Goal: Task Accomplishment & Management: Complete application form

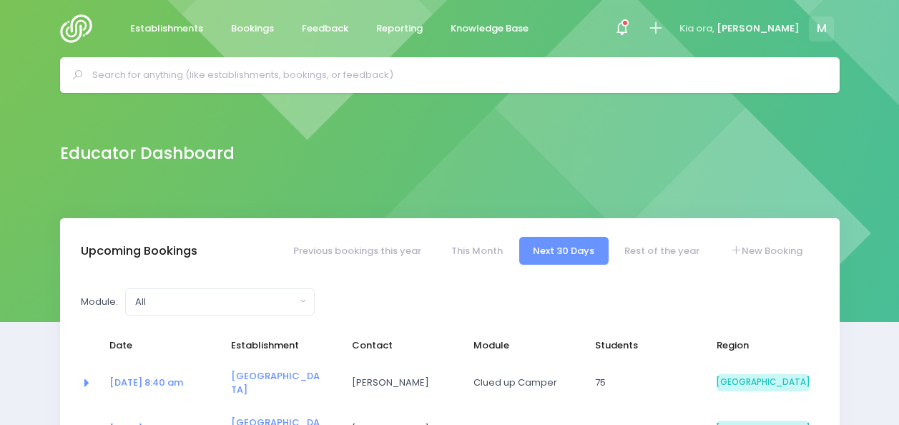
select select "5"
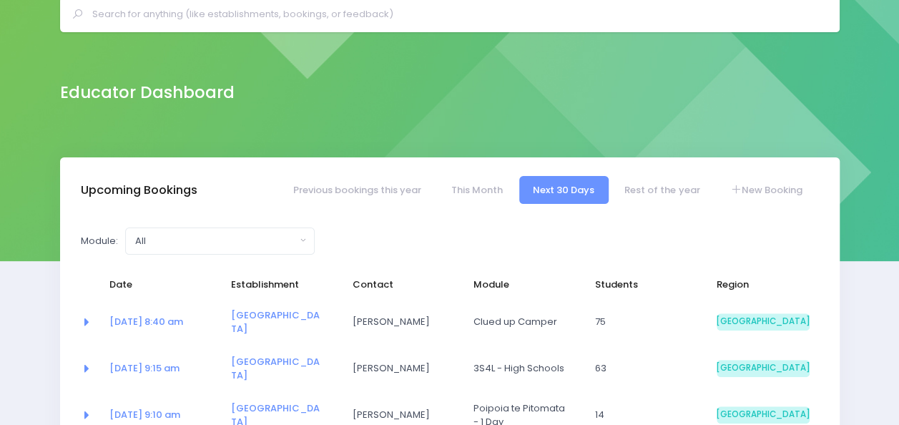
scroll to position [61, 0]
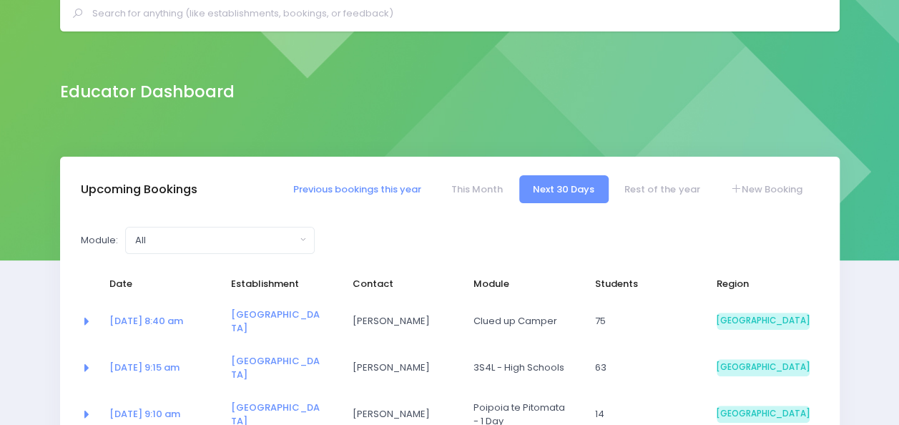
click at [384, 186] on link "Previous bookings this year" at bounding box center [357, 189] width 156 height 28
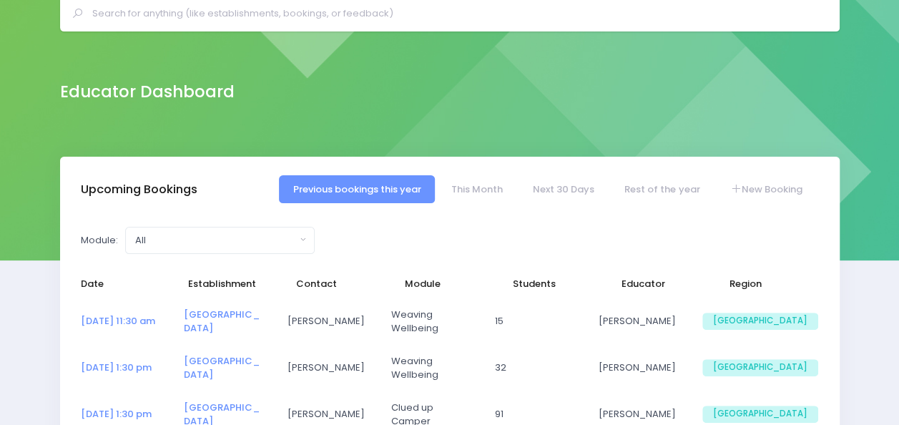
select select "5"
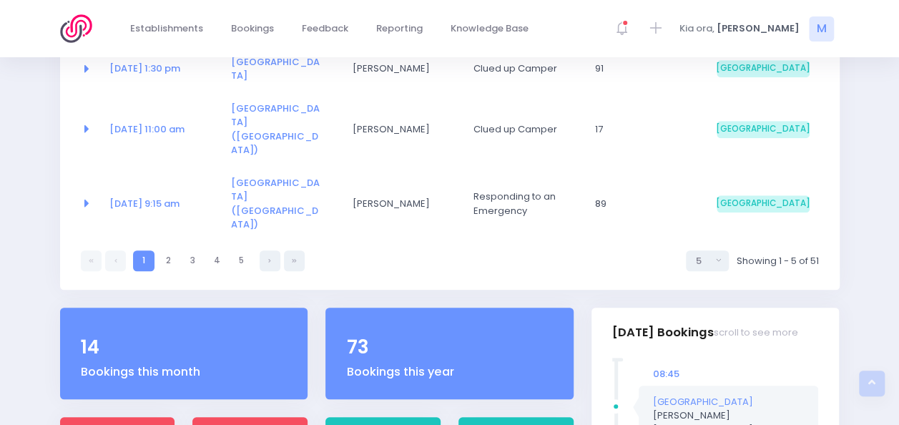
scroll to position [406, 0]
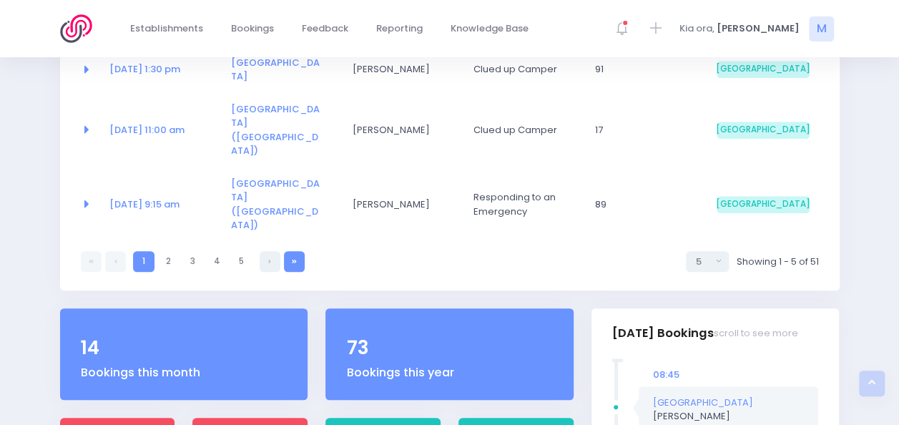
click at [296, 261] on icon at bounding box center [294, 261] width 5 height 0
select select "5"
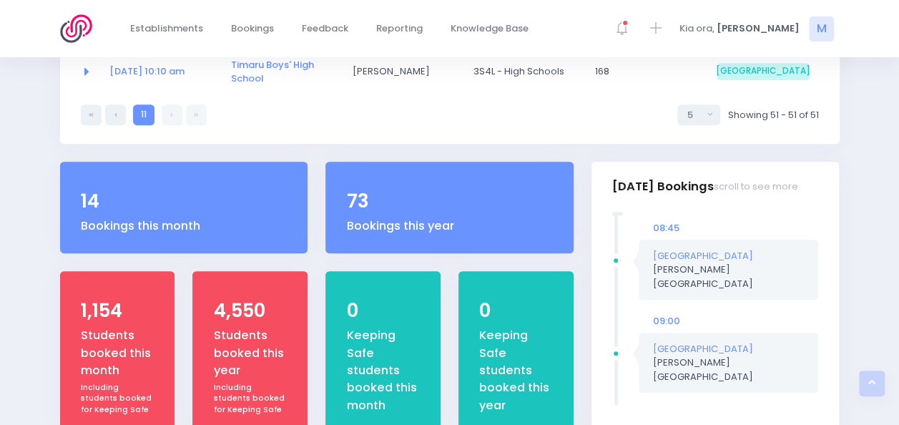
scroll to position [220, 0]
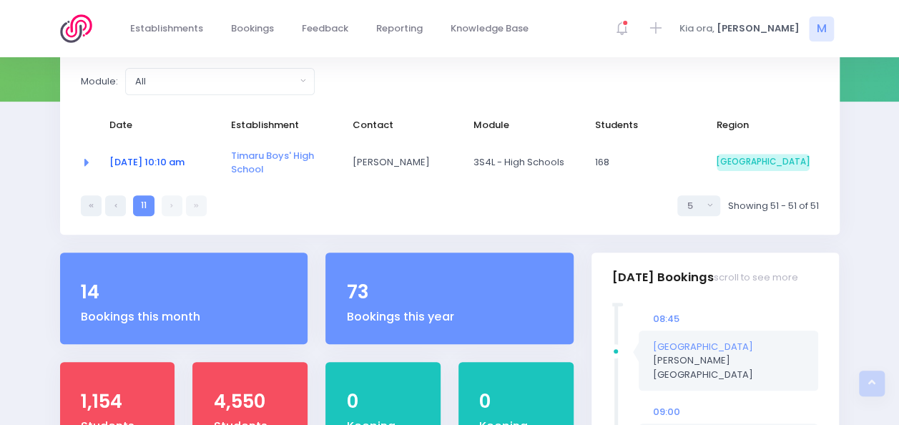
click at [174, 159] on link "14 Oct at 10:10 am" at bounding box center [146, 162] width 75 height 14
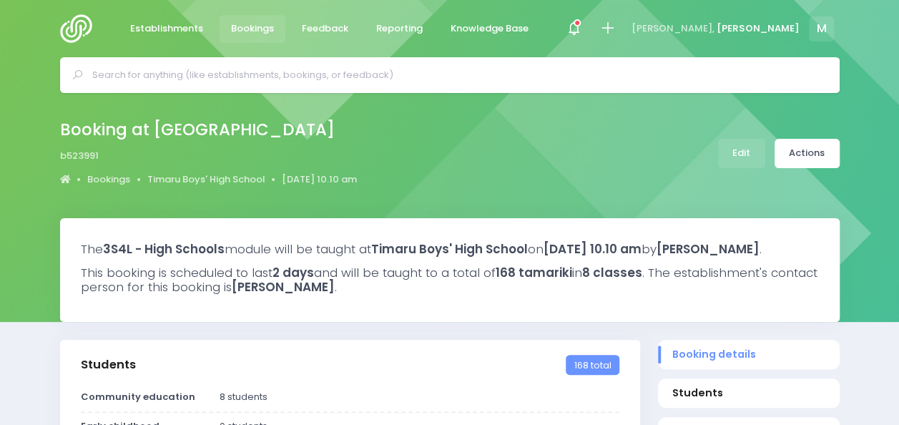
select select "5"
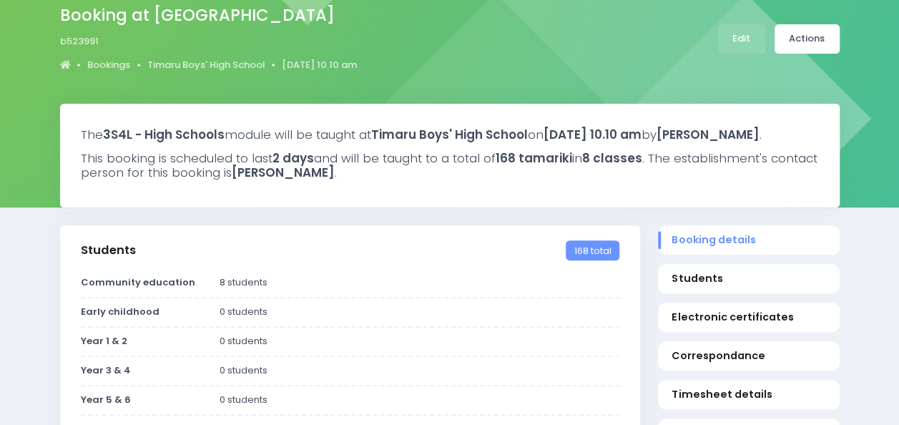
scroll to position [107, 0]
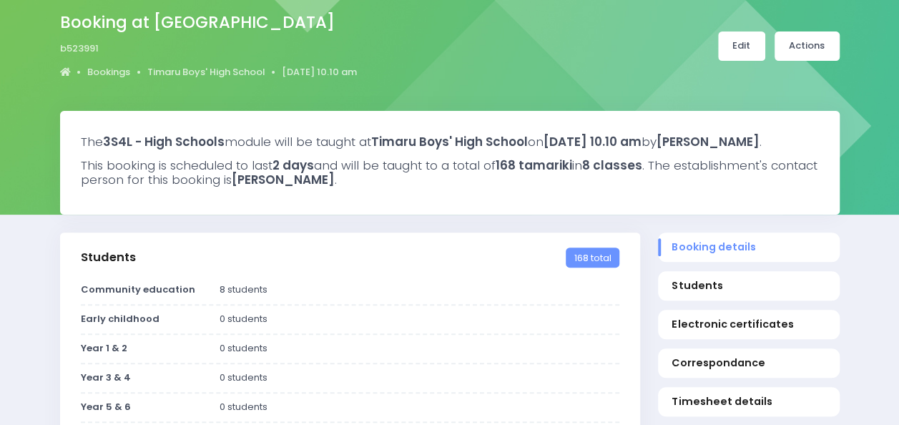
click at [749, 49] on link "Edit" at bounding box center [741, 45] width 47 height 29
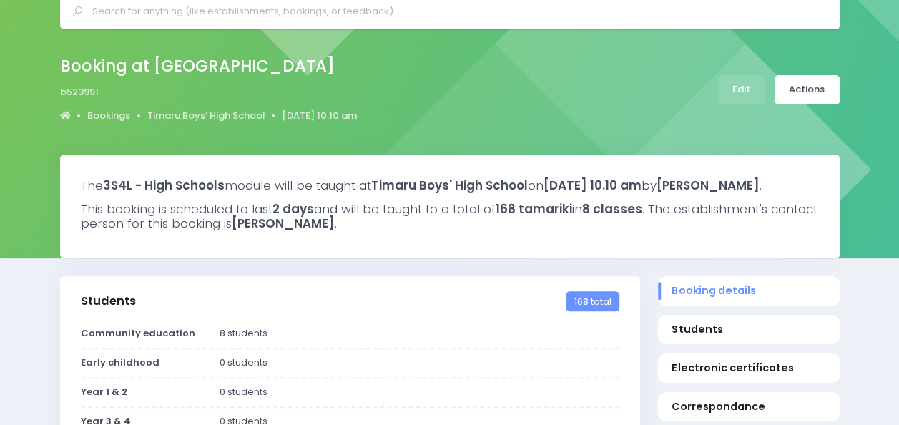
scroll to position [54, 0]
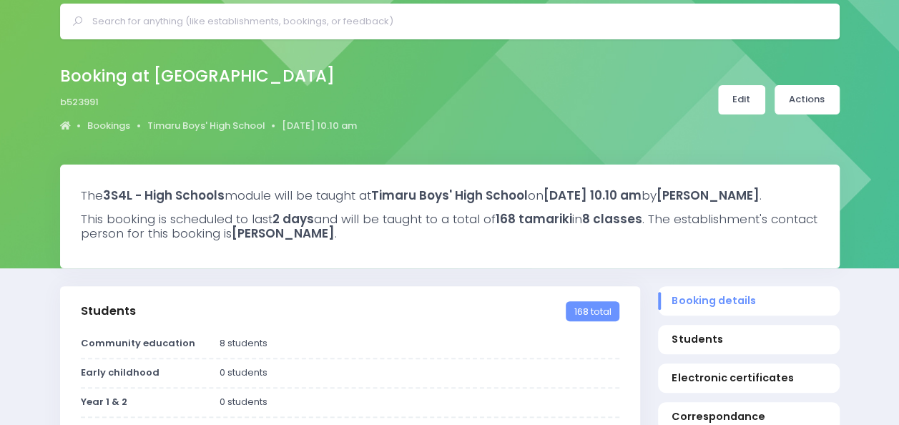
click at [734, 92] on link "Edit" at bounding box center [741, 99] width 47 height 29
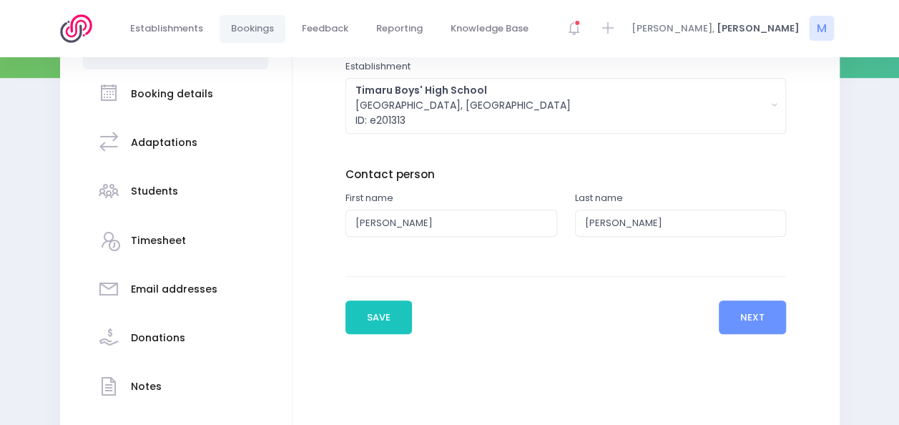
scroll to position [245, 0]
click at [146, 189] on h3 "Students" at bounding box center [154, 190] width 47 height 12
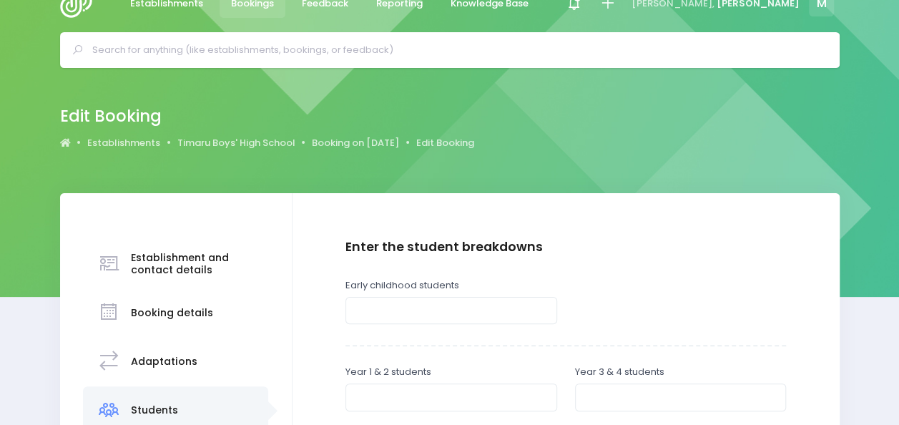
scroll to position [0, 0]
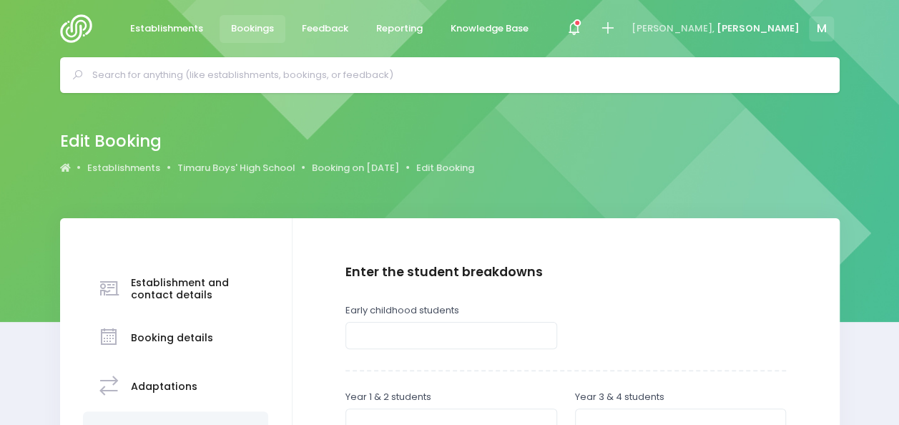
click at [184, 335] on h3 "Booking details" at bounding box center [172, 338] width 82 height 12
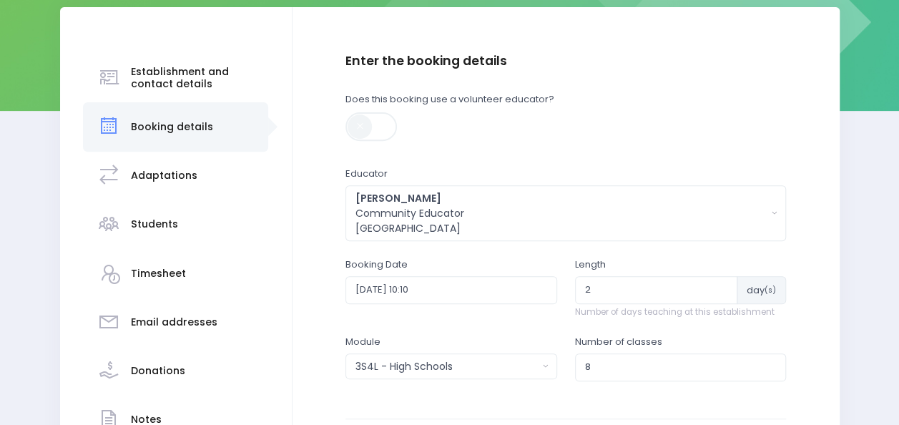
scroll to position [212, 0]
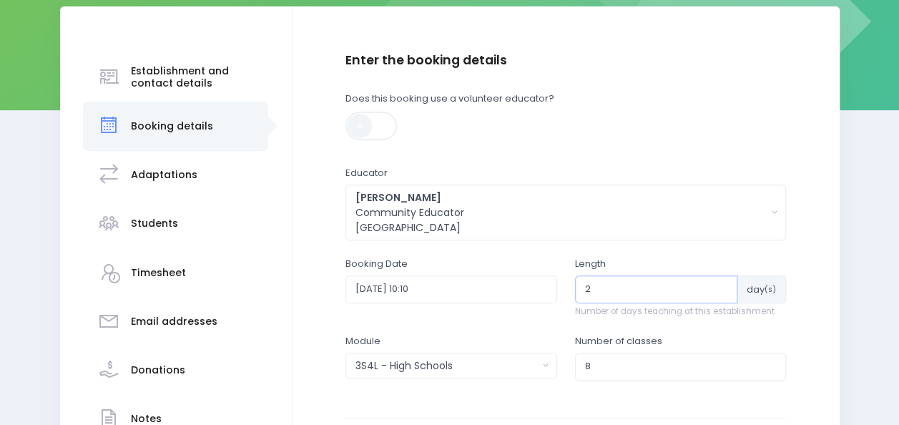
click at [607, 286] on input "2" at bounding box center [656, 288] width 163 height 27
type input "1"
click at [588, 367] on input "8" at bounding box center [681, 365] width 212 height 27
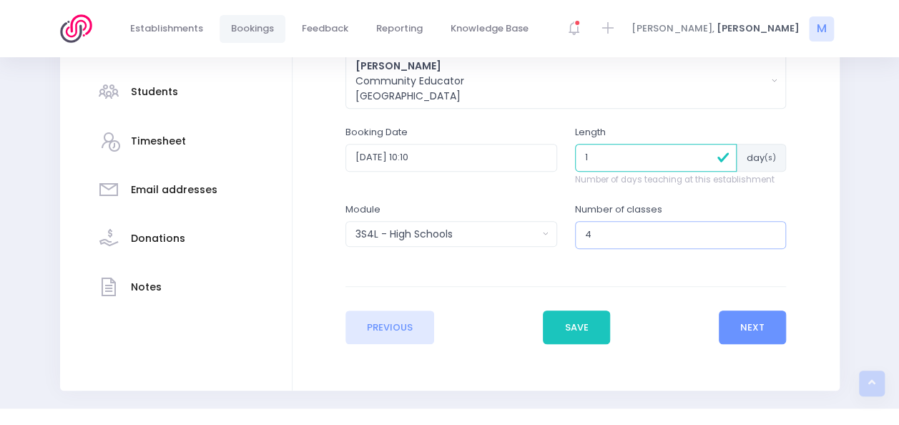
scroll to position [345, 0]
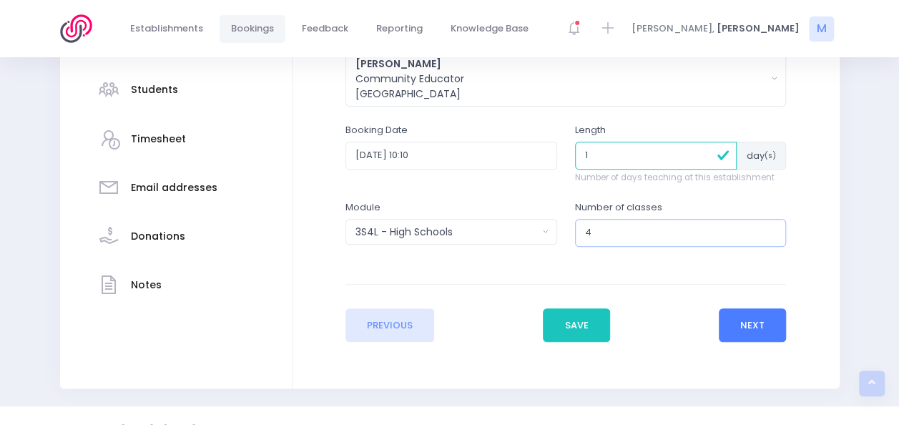
type input "4"
click at [736, 324] on button "Next" at bounding box center [753, 325] width 68 height 34
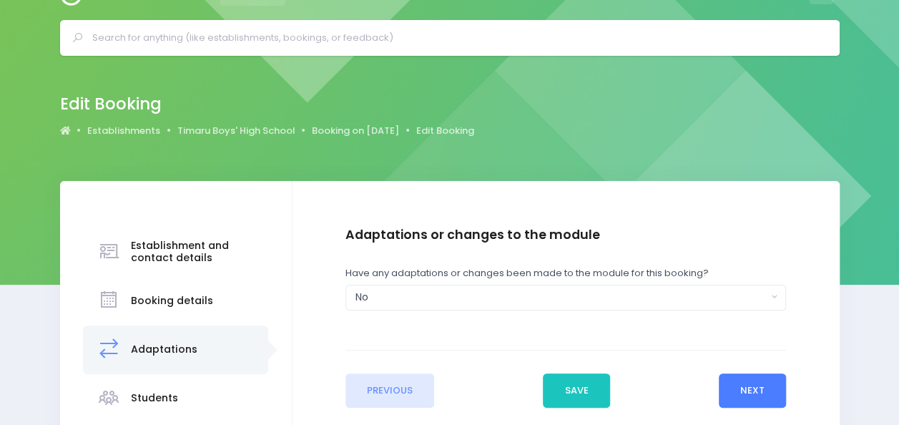
scroll to position [0, 0]
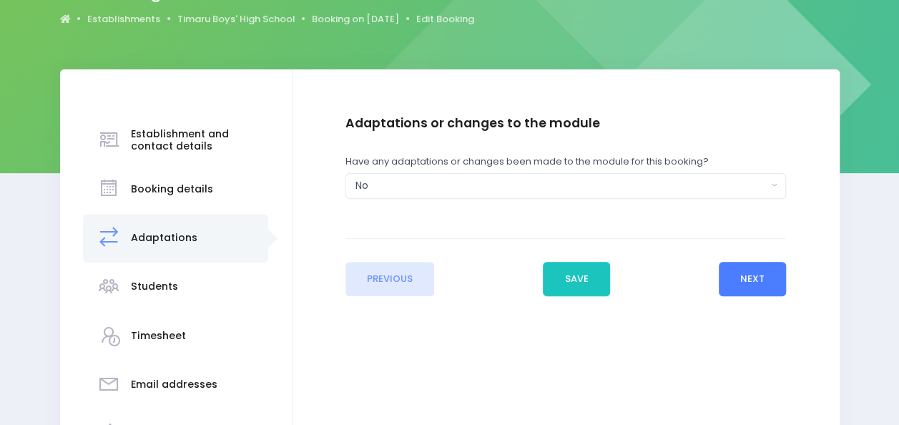
click at [741, 272] on button "Next" at bounding box center [753, 279] width 68 height 34
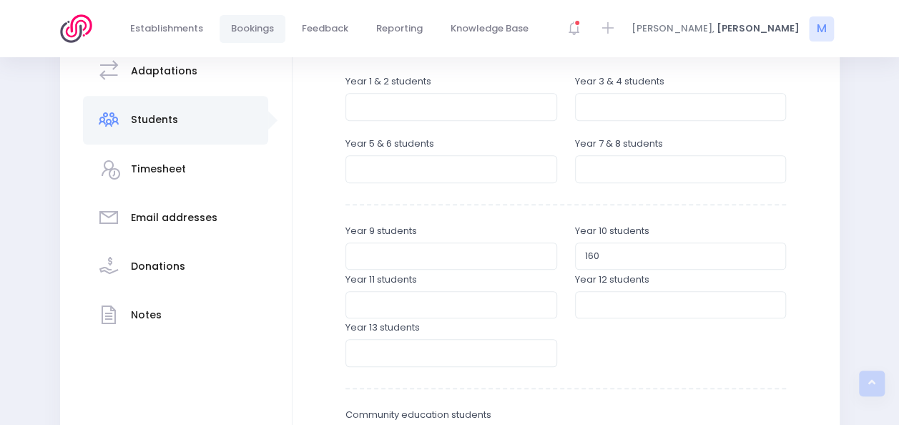
scroll to position [315, 0]
drag, startPoint x: 606, startPoint y: 257, endPoint x: 561, endPoint y: 255, distance: 45.8
click at [561, 255] on div "Year 9 students Year 10 students 160" at bounding box center [565, 249] width 458 height 49
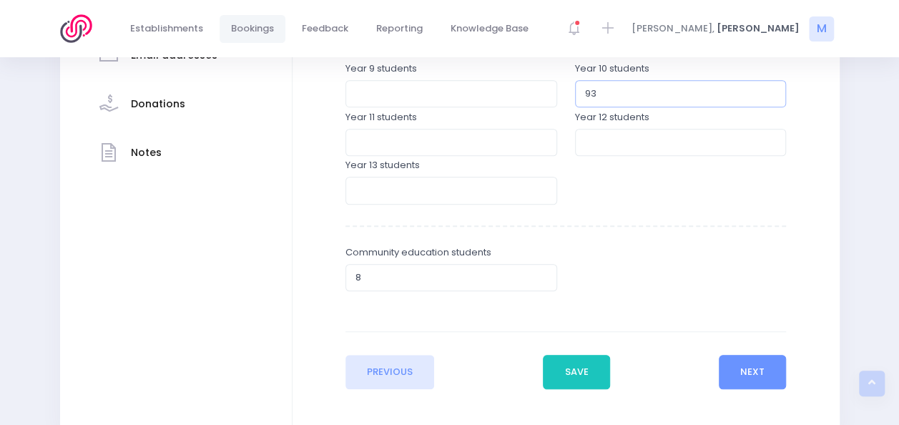
scroll to position [478, 0]
type input "93"
click at [360, 276] on input "8" at bounding box center [451, 276] width 212 height 27
click at [538, 272] on input "4" at bounding box center [451, 276] width 212 height 27
click at [538, 272] on input "5" at bounding box center [451, 276] width 212 height 27
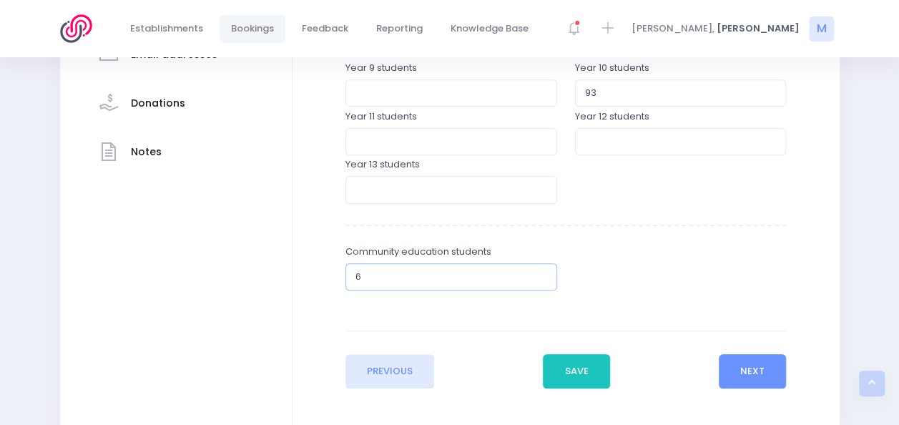
click at [538, 272] on input "6" at bounding box center [451, 276] width 212 height 27
type input "7"
click at [538, 272] on input "7" at bounding box center [451, 276] width 212 height 27
click at [760, 363] on button "Next" at bounding box center [753, 371] width 68 height 34
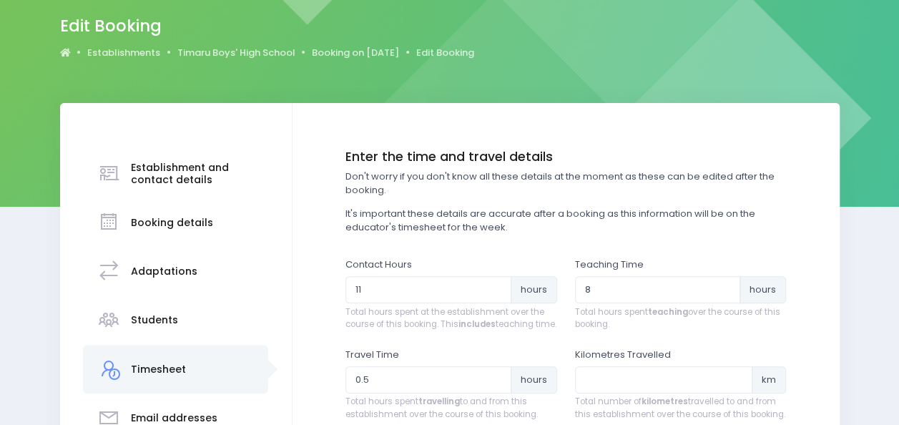
scroll to position [0, 0]
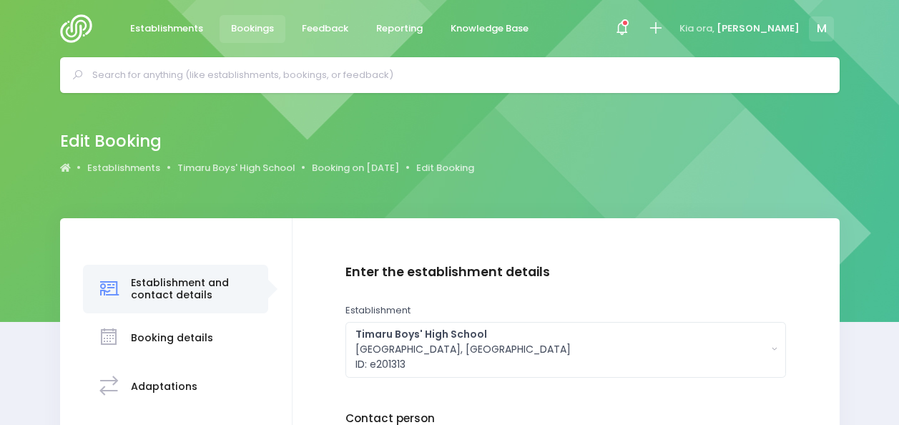
scroll to position [303, 0]
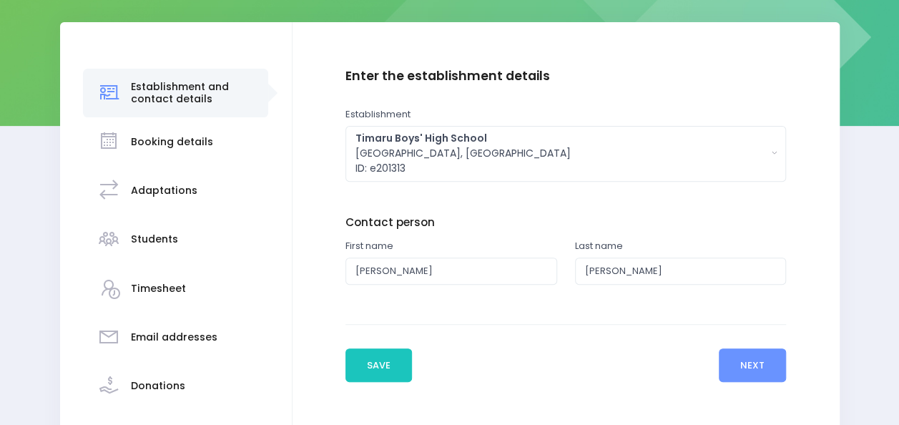
click at [135, 144] on h3 "Booking details" at bounding box center [172, 142] width 82 height 12
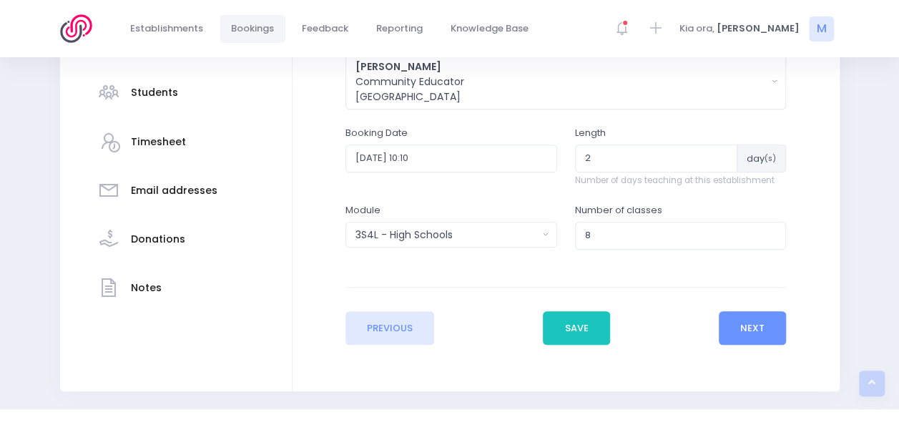
scroll to position [343, 0]
click at [602, 142] on div "Length 2 day (s) Number of days teaching at this establishment" at bounding box center [681, 155] width 212 height 61
click at [601, 147] on input "2" at bounding box center [656, 157] width 163 height 27
type input "1"
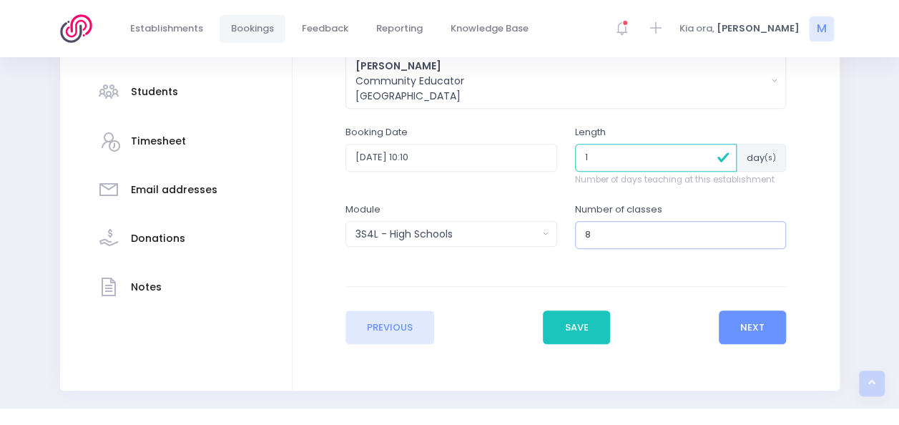
click at [595, 237] on input "8" at bounding box center [681, 234] width 212 height 27
type input "4"
click at [756, 334] on button "Next" at bounding box center [753, 327] width 68 height 34
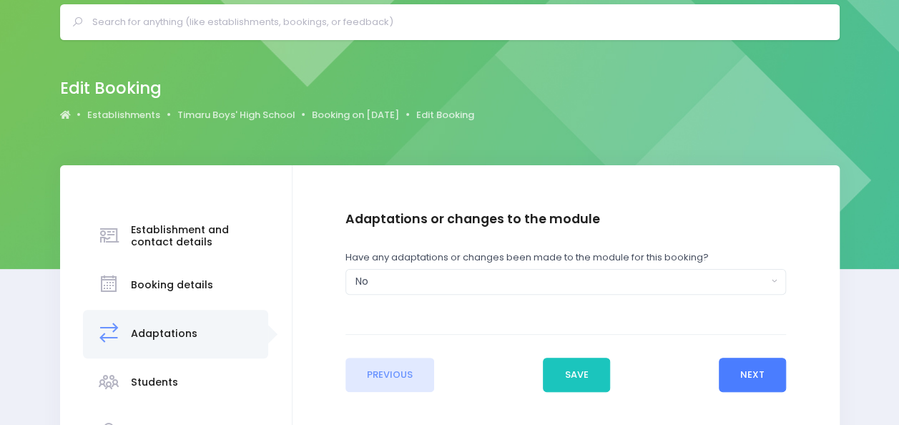
scroll to position [0, 0]
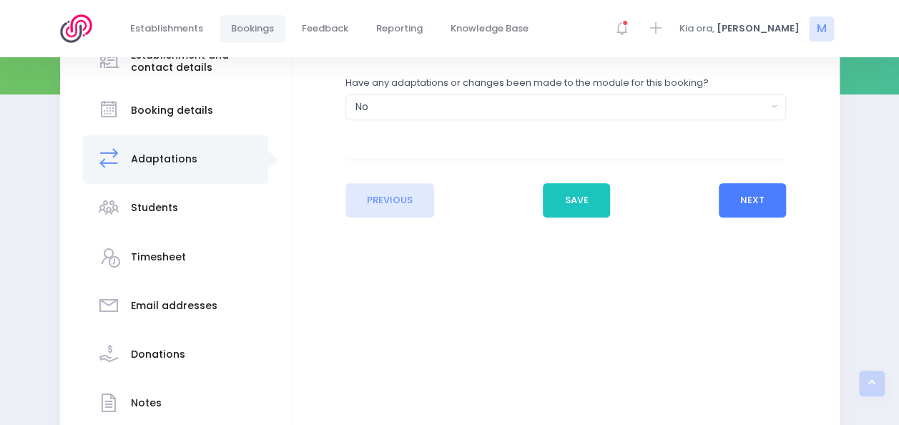
click at [770, 200] on button "Next" at bounding box center [753, 200] width 68 height 34
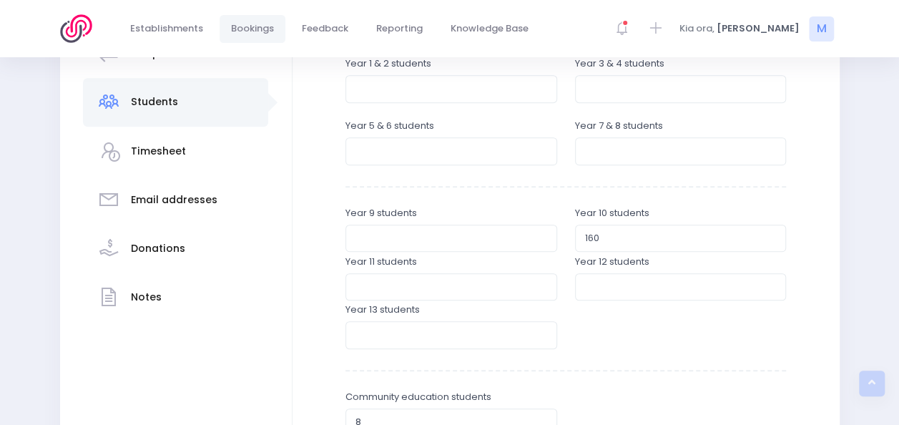
scroll to position [334, 0]
drag, startPoint x: 610, startPoint y: 238, endPoint x: 541, endPoint y: 239, distance: 69.4
click at [541, 239] on div "Year 9 students Year 10 students 160" at bounding box center [565, 229] width 458 height 49
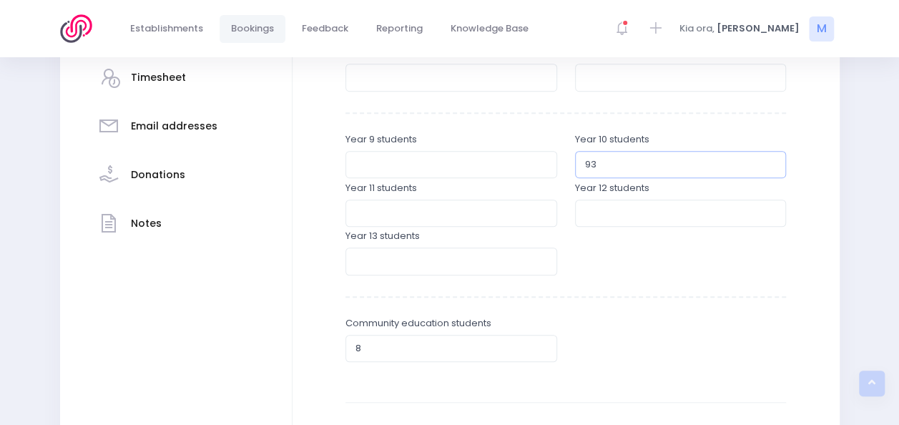
scroll to position [408, 0]
type input "93"
click at [538, 350] on input "7" at bounding box center [451, 347] width 212 height 27
click at [538, 350] on input "6" at bounding box center [451, 347] width 212 height 27
click at [538, 350] on input "5" at bounding box center [451, 347] width 212 height 27
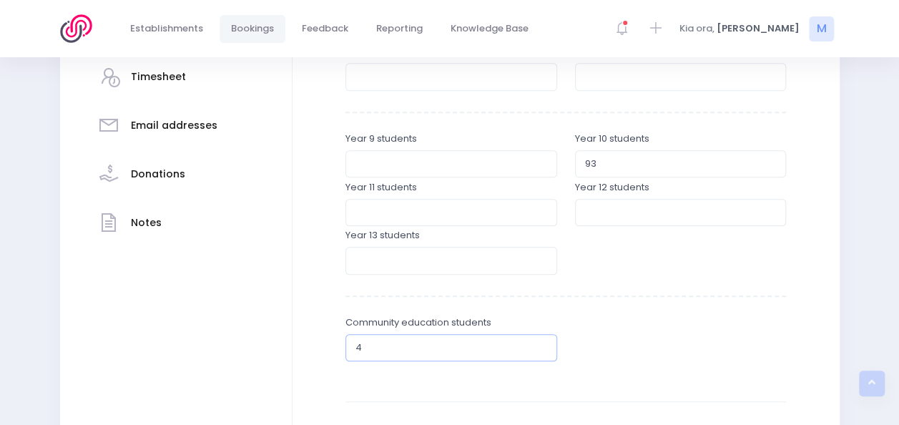
type input "4"
click at [538, 350] on input "4" at bounding box center [451, 347] width 212 height 27
click at [601, 219] on input "number" at bounding box center [681, 212] width 212 height 27
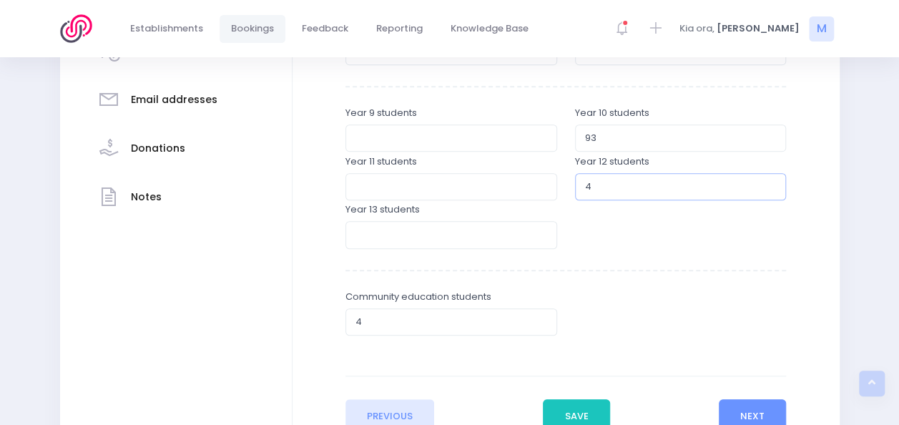
scroll to position [435, 0]
type input "4"
click at [441, 329] on input "4" at bounding box center [451, 320] width 212 height 27
type input "3"
click at [760, 406] on button "Next" at bounding box center [753, 415] width 68 height 34
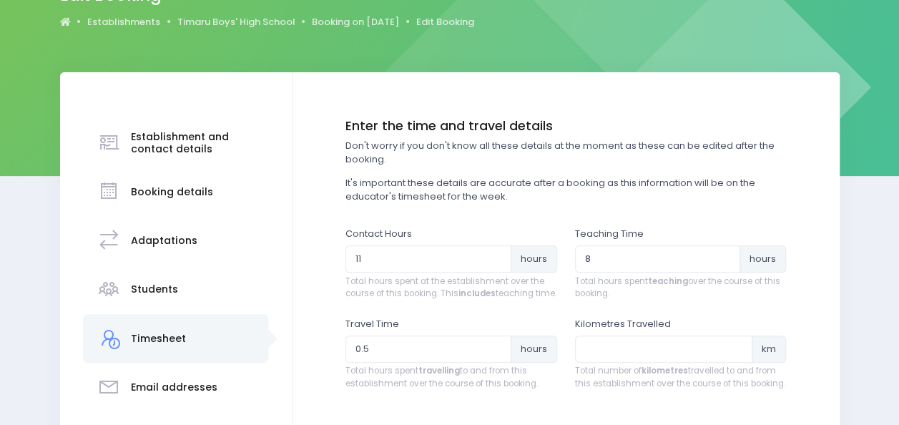
scroll to position [147, 0]
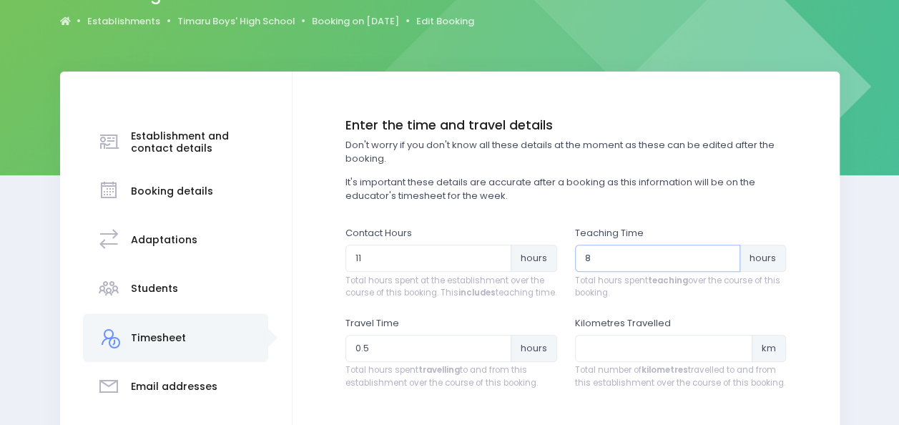
click at [594, 260] on input "8" at bounding box center [658, 258] width 166 height 27
type input "4"
click at [364, 260] on input "11" at bounding box center [428, 258] width 166 height 27
type input "1"
type input "6.25"
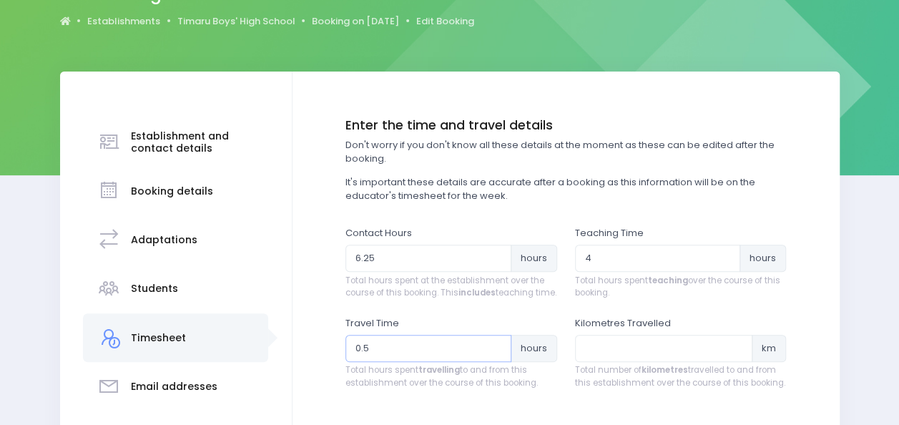
click at [377, 359] on input "0.5" at bounding box center [428, 348] width 166 height 27
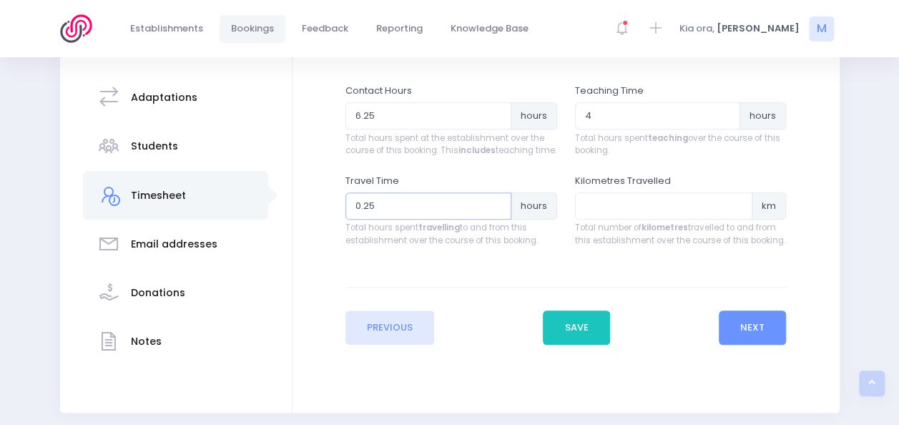
scroll to position [275, 0]
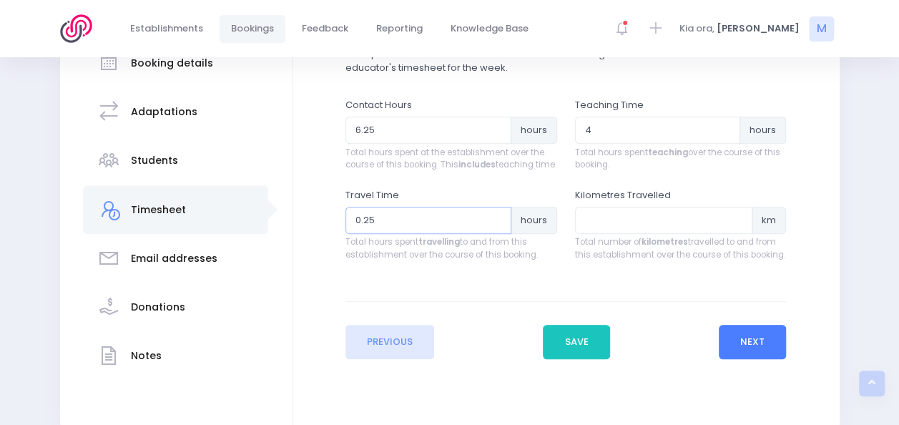
type input "0.25"
click at [755, 359] on button "Next" at bounding box center [753, 342] width 68 height 34
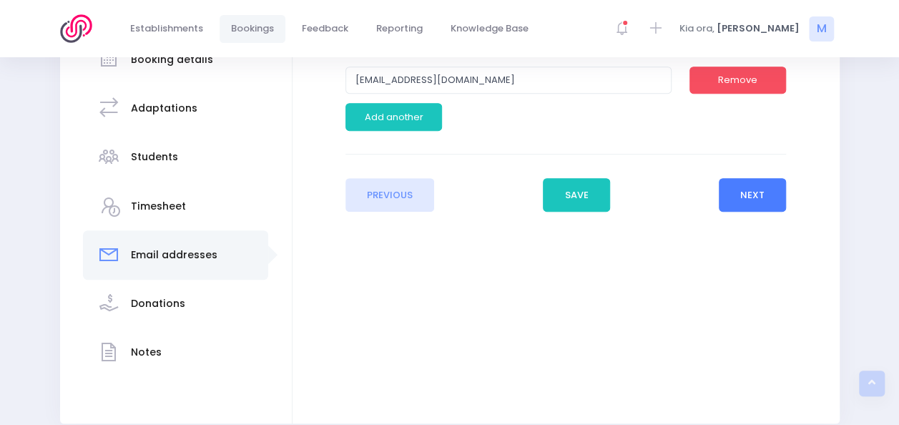
scroll to position [279, 0]
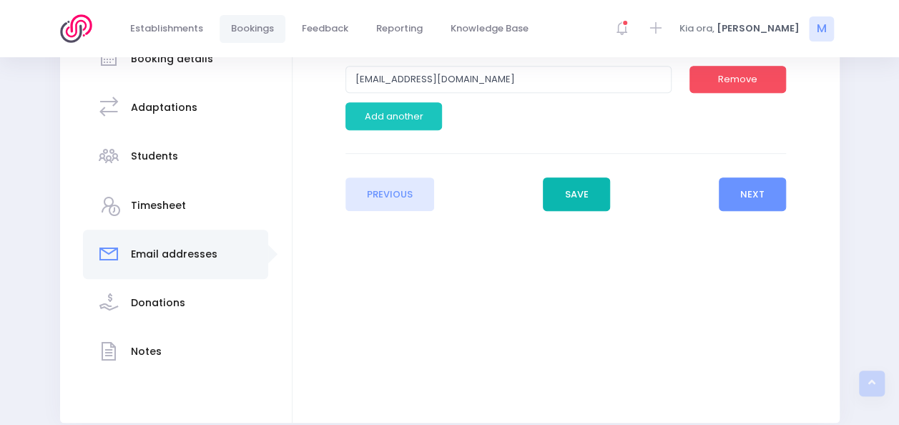
click at [583, 189] on button "Save" at bounding box center [576, 194] width 67 height 34
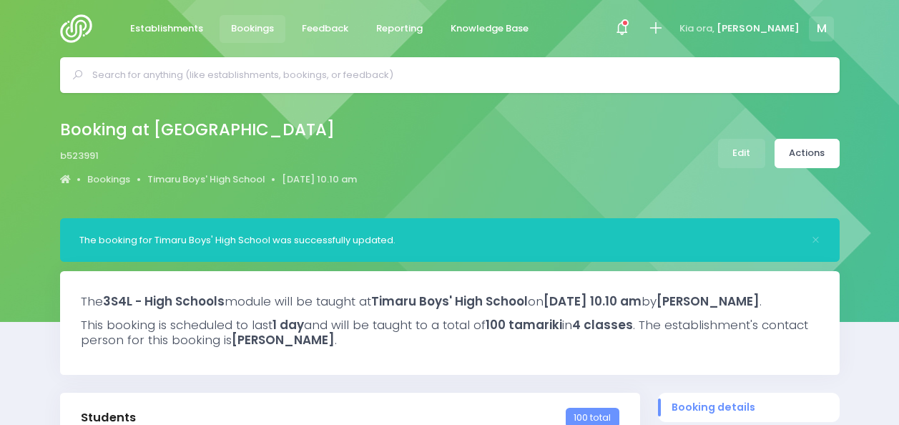
select select "5"
click at [818, 152] on link "Actions" at bounding box center [806, 153] width 65 height 29
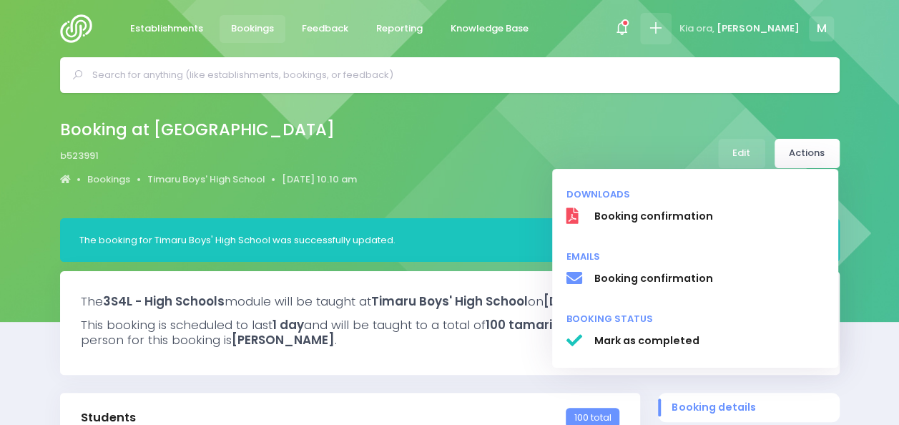
click at [663, 24] on icon at bounding box center [655, 28] width 16 height 16
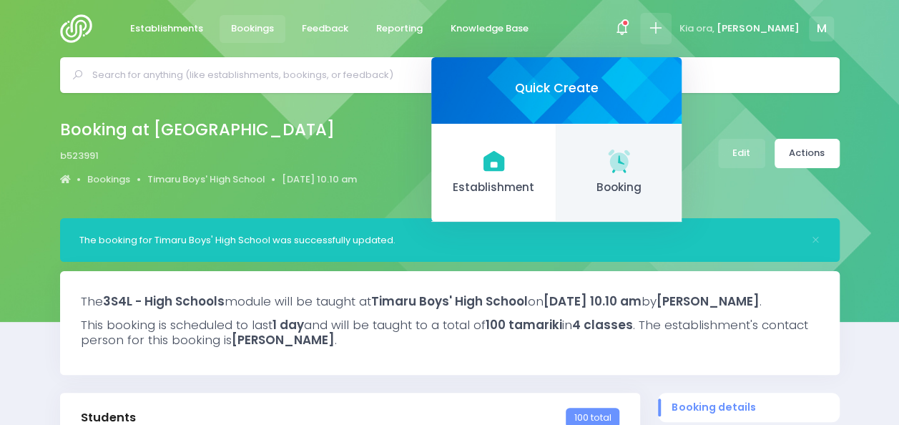
click at [633, 160] on icon at bounding box center [619, 161] width 28 height 28
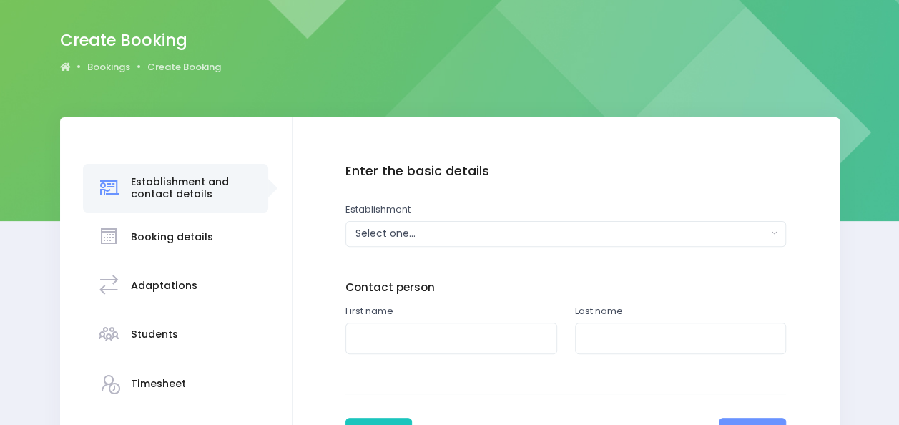
scroll to position [120, 0]
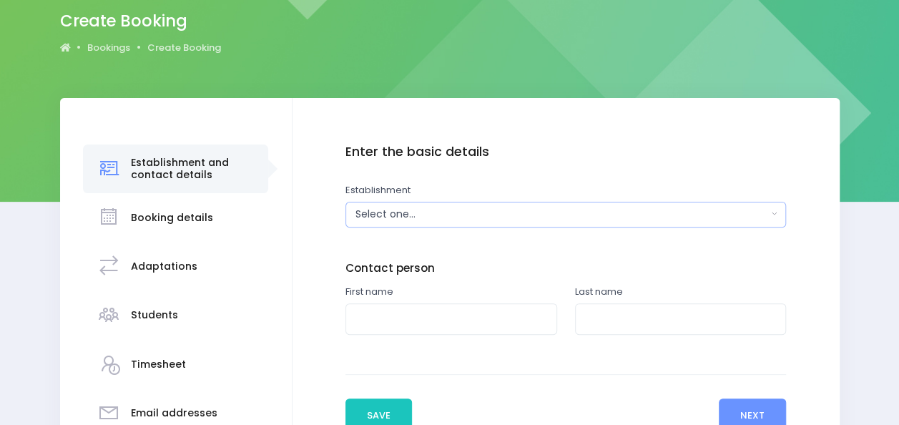
click at [423, 215] on div "Select one..." at bounding box center [561, 214] width 412 height 15
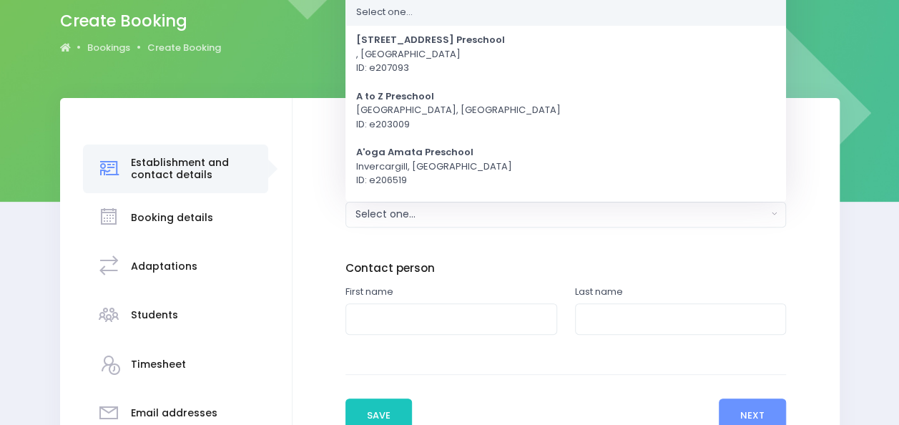
scroll to position [0, 0]
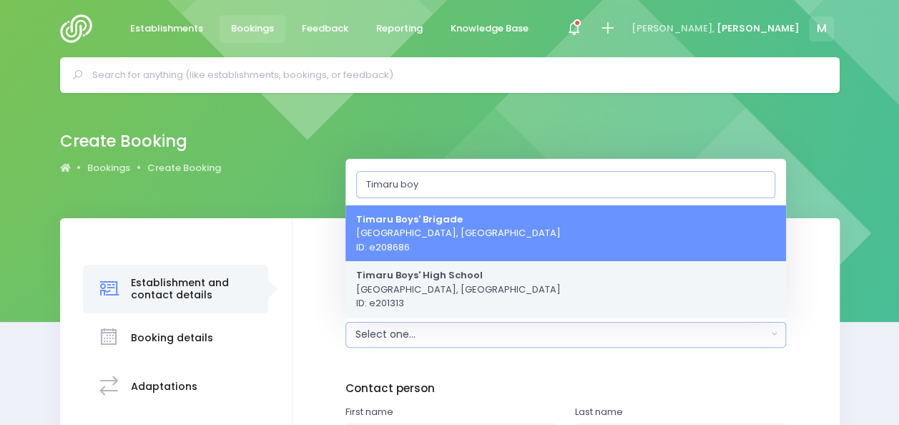
type input "Timaru boy"
click at [440, 278] on strong "Timaru Boys' High School" at bounding box center [419, 275] width 127 height 14
select select "201313"
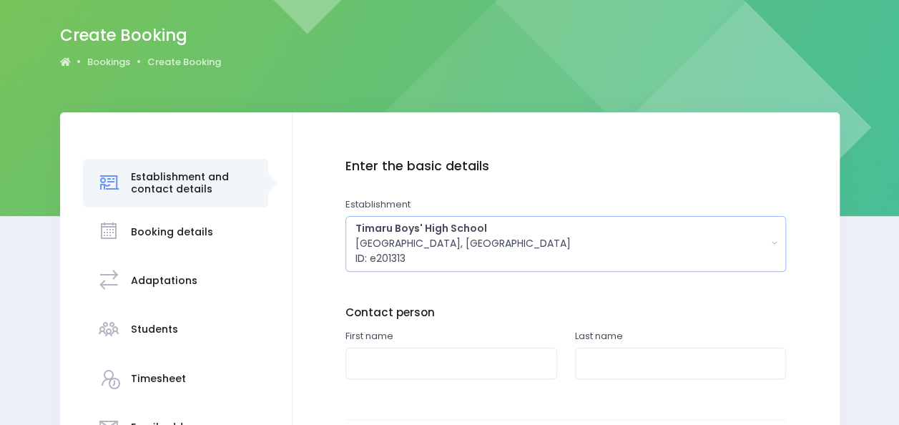
scroll to position [146, 0]
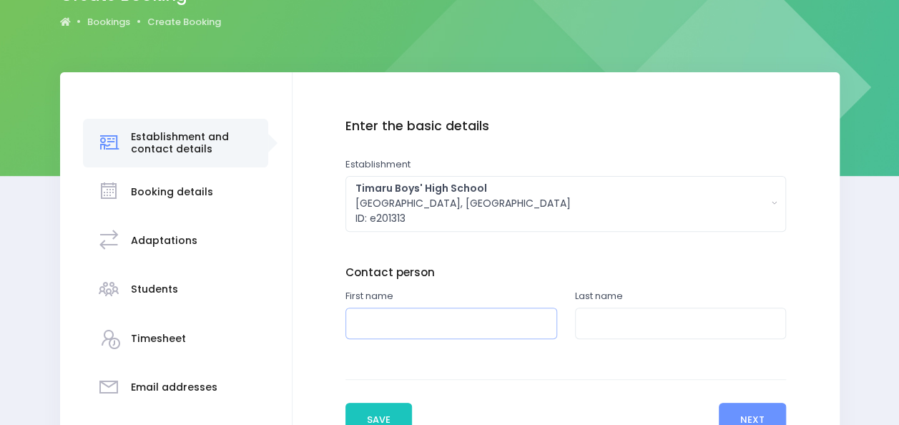
click at [403, 325] on input "text" at bounding box center [451, 323] width 212 height 32
type input "Cameron"
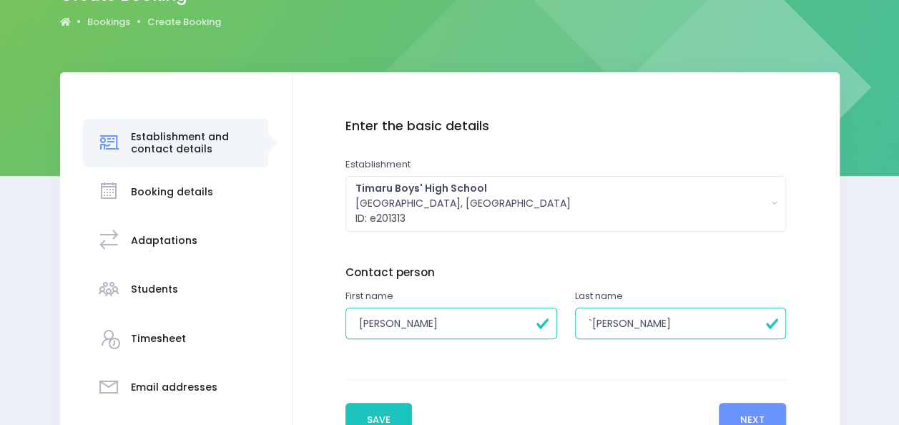
click at [591, 321] on input "`Gibb" at bounding box center [681, 323] width 212 height 32
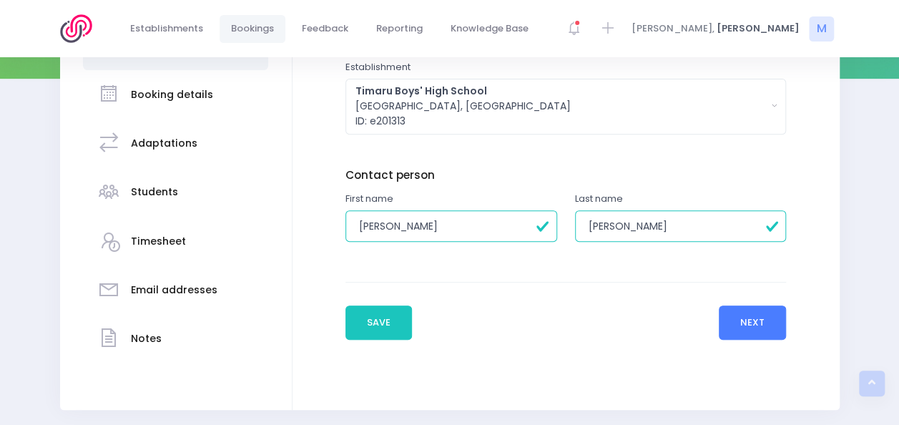
type input "Gibb"
click at [737, 307] on button "Next" at bounding box center [753, 322] width 68 height 34
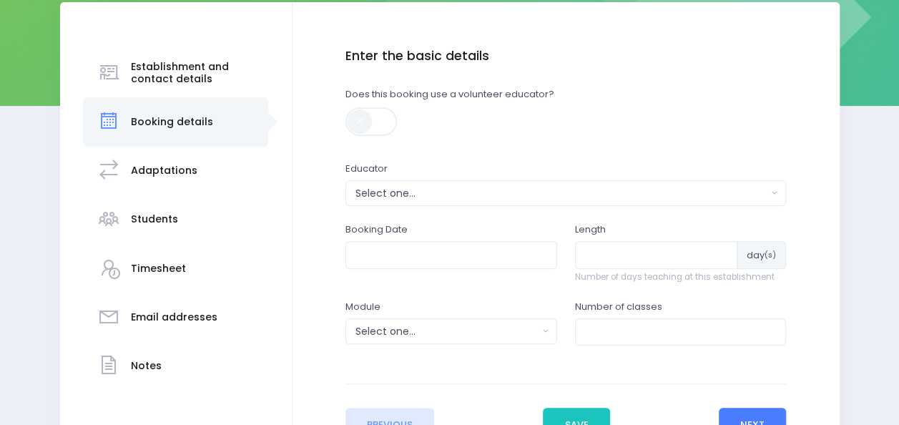
scroll to position [212, 0]
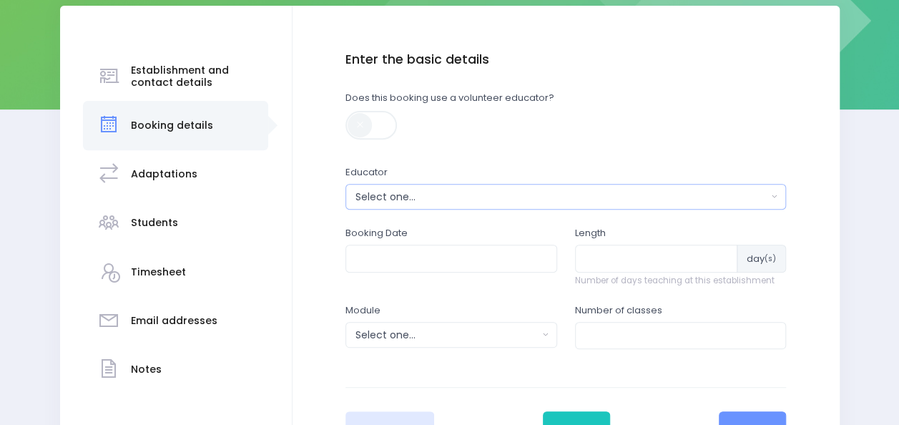
click at [392, 197] on div "Select one..." at bounding box center [561, 196] width 412 height 15
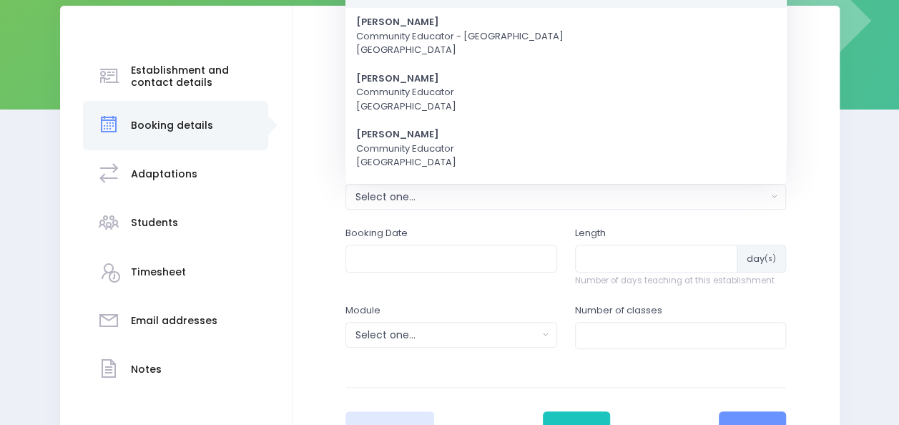
scroll to position [0, 0]
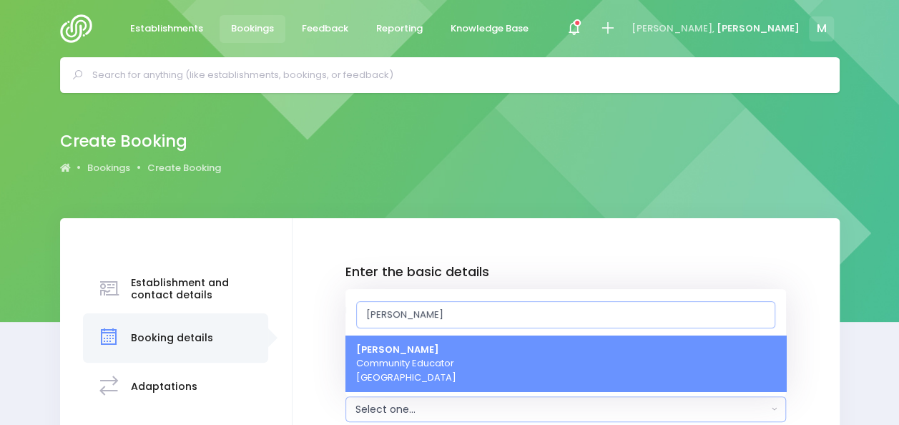
type input "[PERSON_NAME]"
click at [378, 350] on strong "[PERSON_NAME]" at bounding box center [397, 349] width 83 height 14
select select "357484"
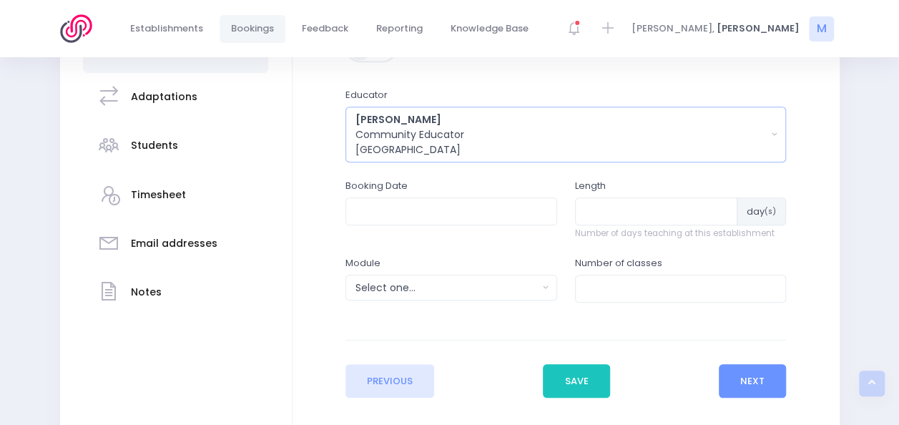
scroll to position [291, 0]
click at [411, 213] on input "text" at bounding box center [451, 209] width 212 height 27
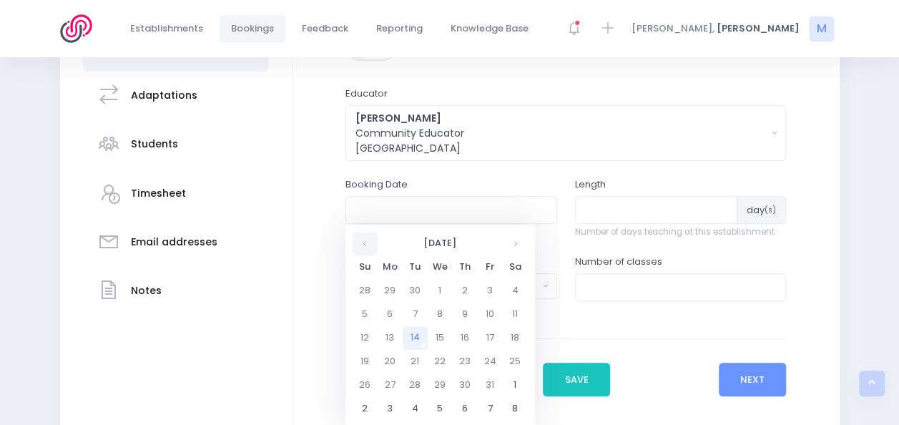
click at [362, 244] on th at bounding box center [364, 244] width 25 height 24
click at [509, 243] on th at bounding box center [515, 244] width 25 height 24
click at [463, 358] on td "20" at bounding box center [465, 362] width 25 height 24
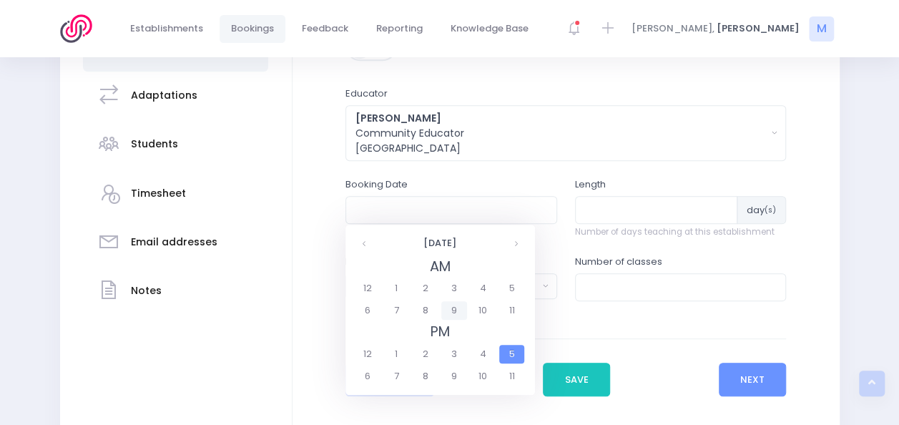
click at [452, 315] on span "9" at bounding box center [453, 310] width 25 height 19
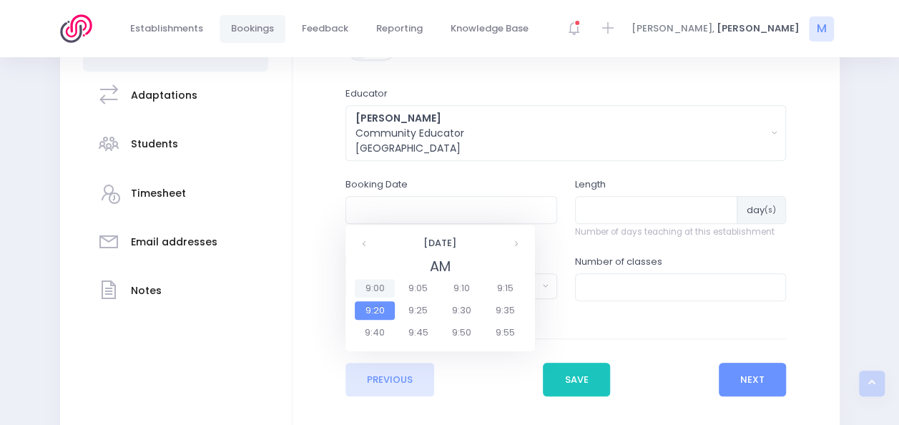
click at [375, 285] on span "9:00" at bounding box center [375, 288] width 40 height 19
type input "20/11/2025 09:00 AM"
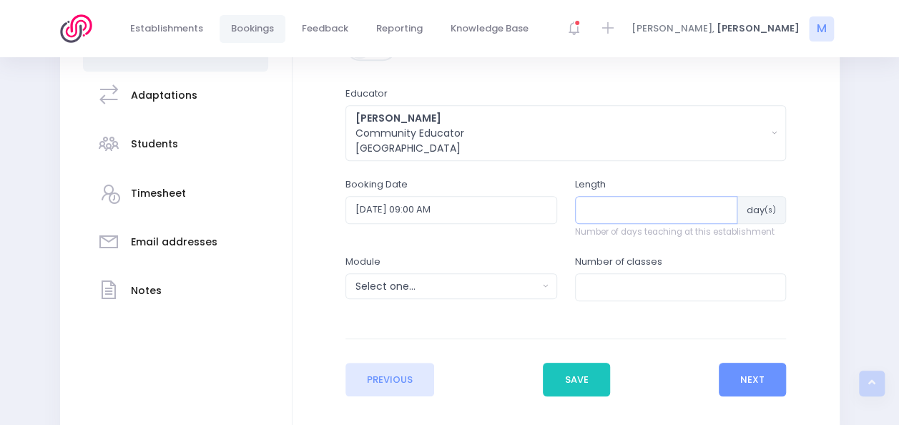
click at [612, 215] on input "number" at bounding box center [656, 209] width 163 height 27
type input "1"
type input "4"
click at [379, 286] on div "Select one..." at bounding box center [446, 286] width 182 height 15
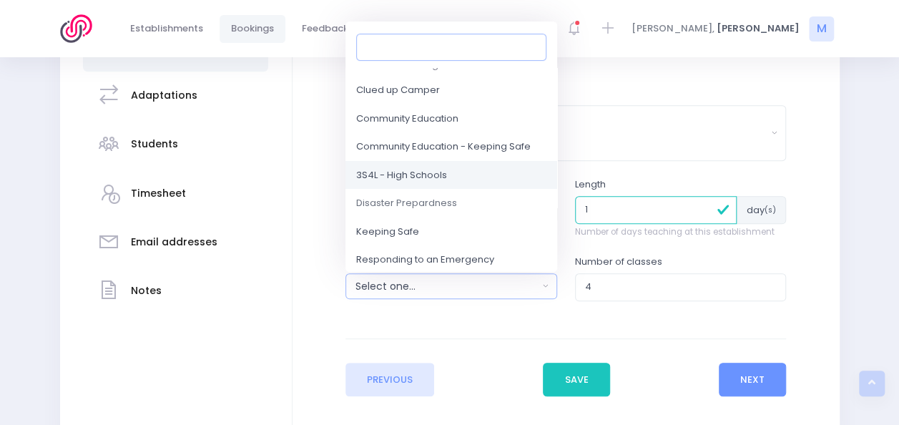
scroll to position [16, 0]
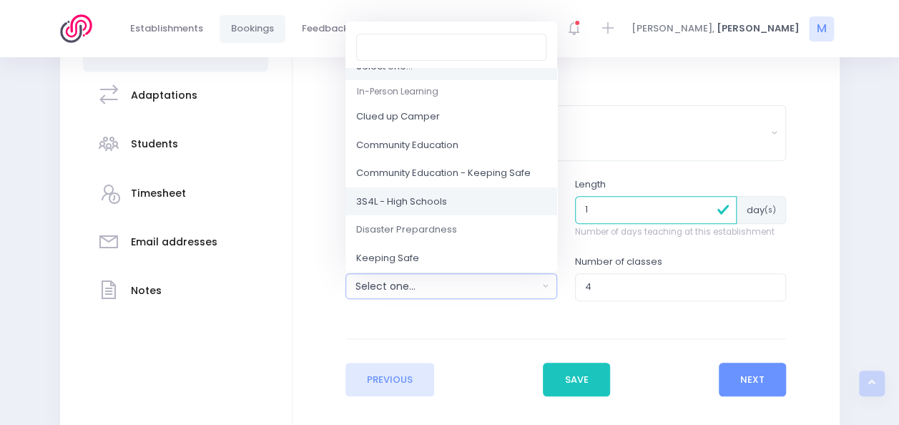
click at [410, 199] on span "3S4L - High Schools" at bounding box center [401, 201] width 91 height 14
select select "3S4L - High Schools"
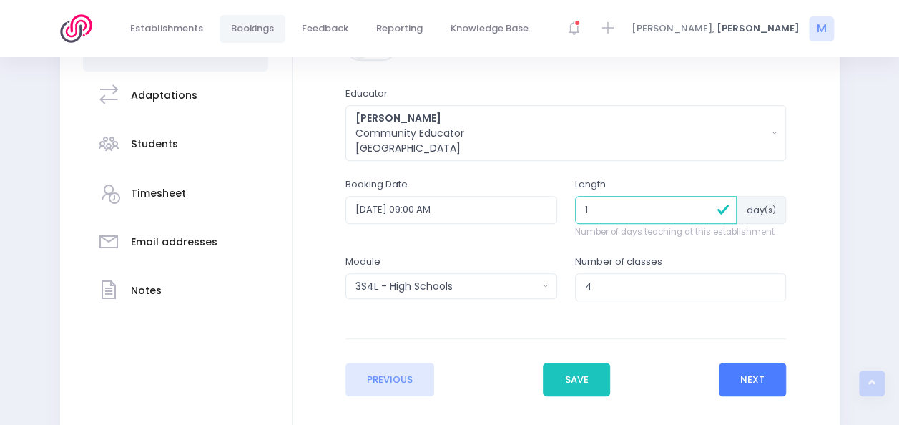
click at [748, 380] on button "Next" at bounding box center [753, 379] width 68 height 34
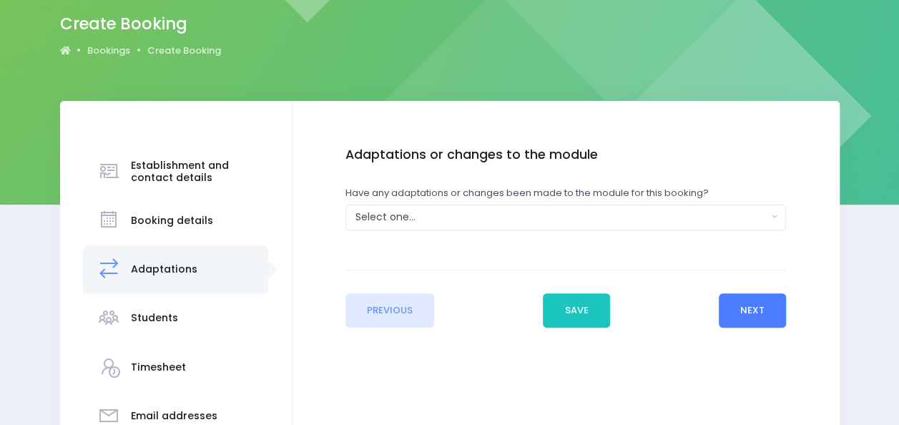
scroll to position [123, 0]
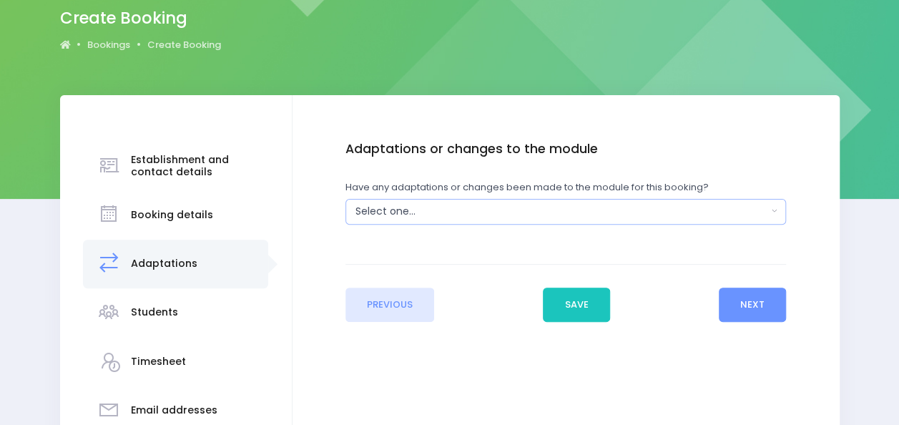
click at [566, 209] on div "Select one..." at bounding box center [561, 211] width 412 height 15
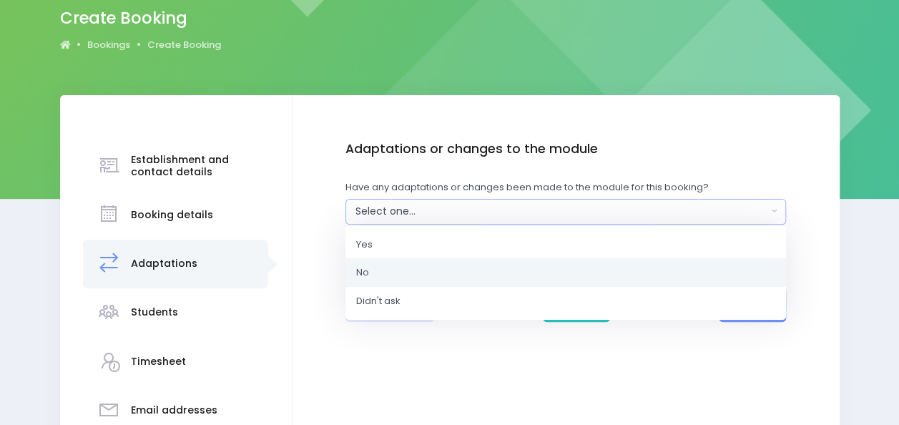
click at [392, 270] on link "No" at bounding box center [565, 272] width 440 height 29
select select "No"
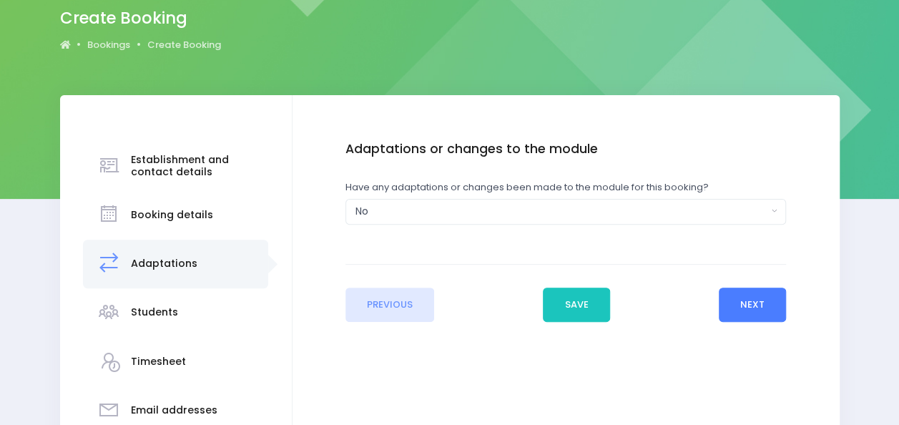
click at [766, 300] on button "Next" at bounding box center [753, 304] width 68 height 34
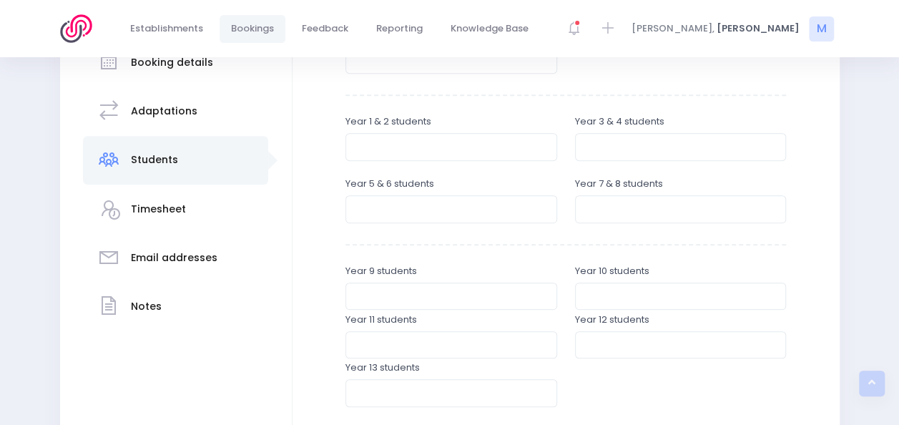
scroll to position [280, 0]
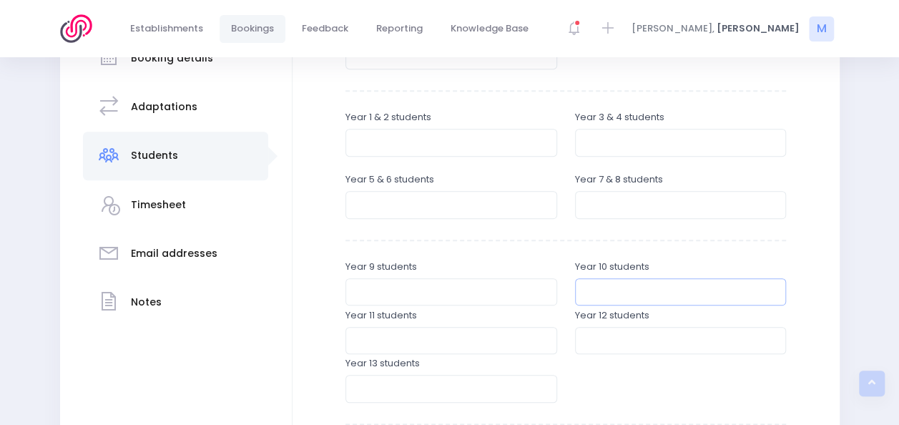
click at [595, 287] on input "number" at bounding box center [681, 291] width 212 height 27
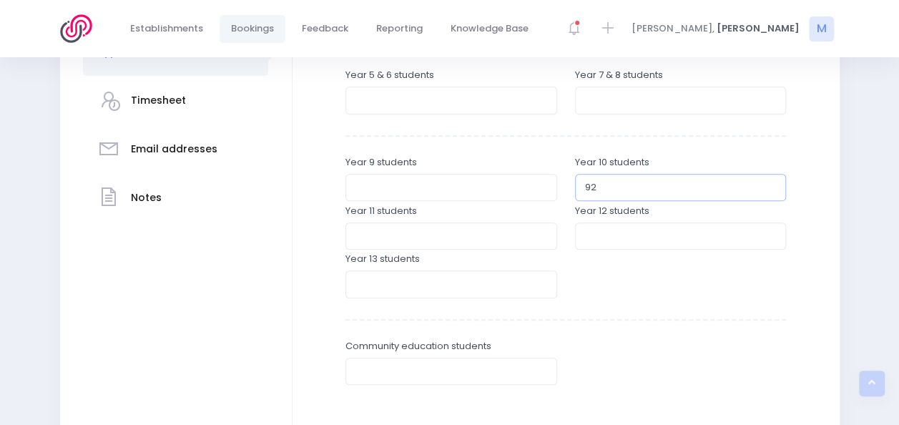
scroll to position [385, 0]
type input "92"
click at [379, 366] on input "number" at bounding box center [451, 369] width 212 height 27
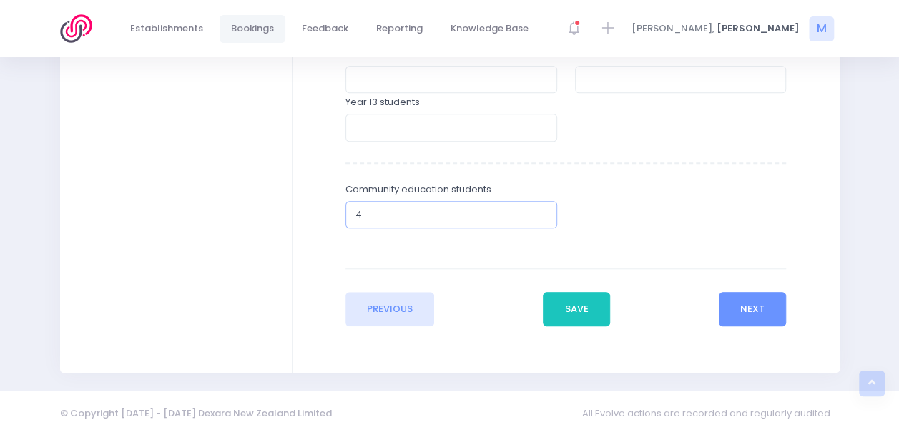
scroll to position [551, 0]
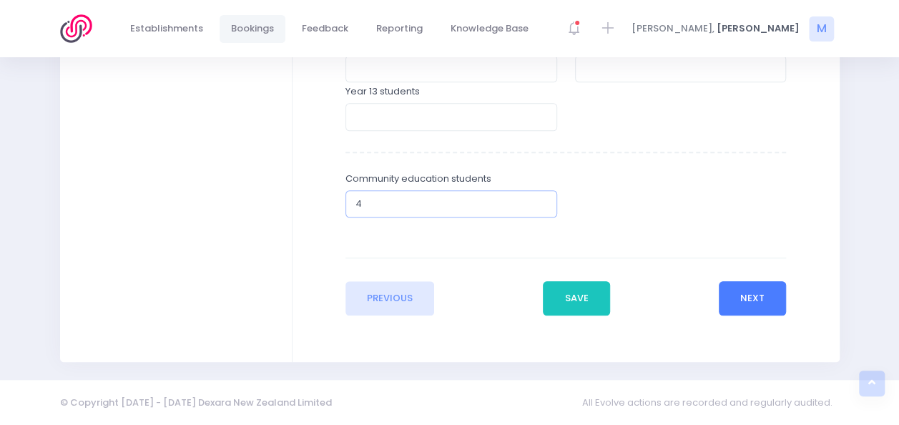
type input "4"
click at [734, 295] on button "Next" at bounding box center [753, 298] width 68 height 34
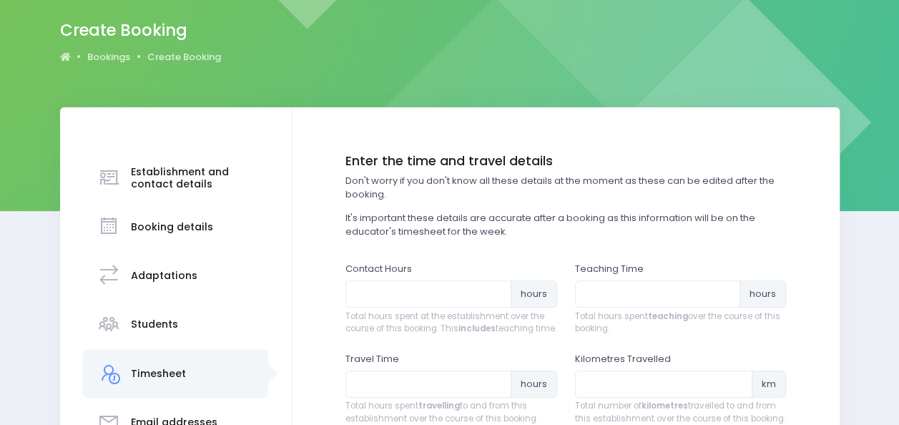
scroll to position [112, 0]
click at [377, 290] on input "number" at bounding box center [428, 293] width 166 height 27
click at [596, 291] on input "number" at bounding box center [658, 293] width 166 height 27
type input "4"
click at [382, 393] on input "number" at bounding box center [428, 383] width 166 height 27
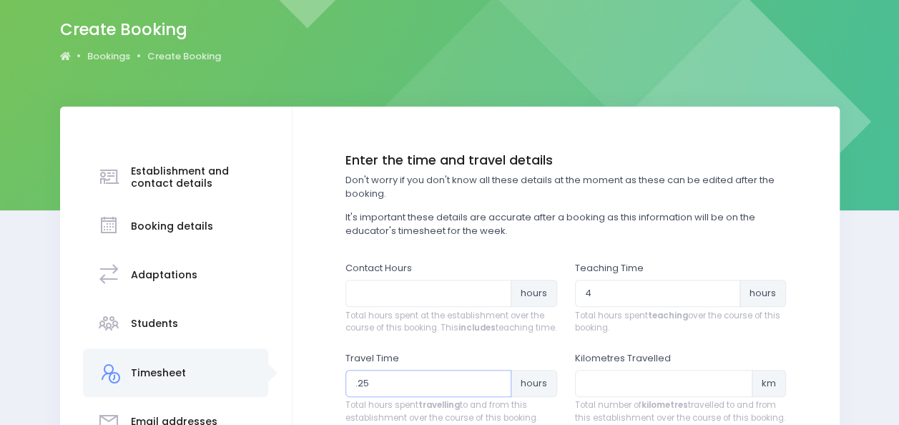
type input ".25"
click at [392, 293] on input "number" at bounding box center [428, 293] width 166 height 27
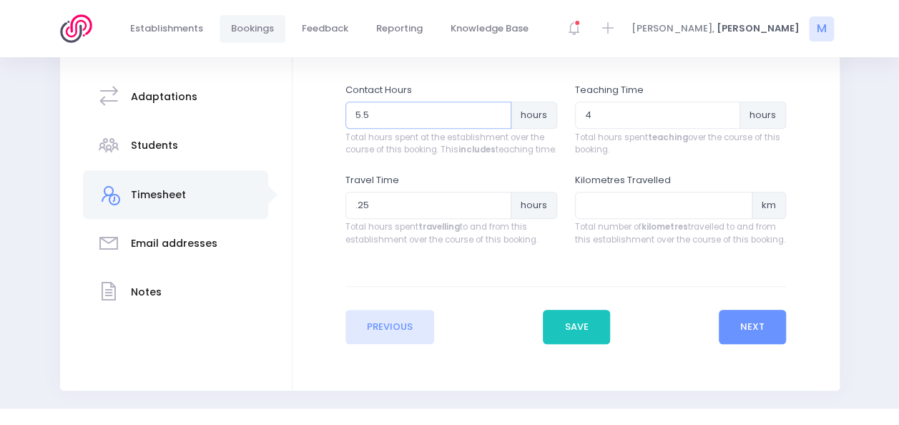
scroll to position [331, 0]
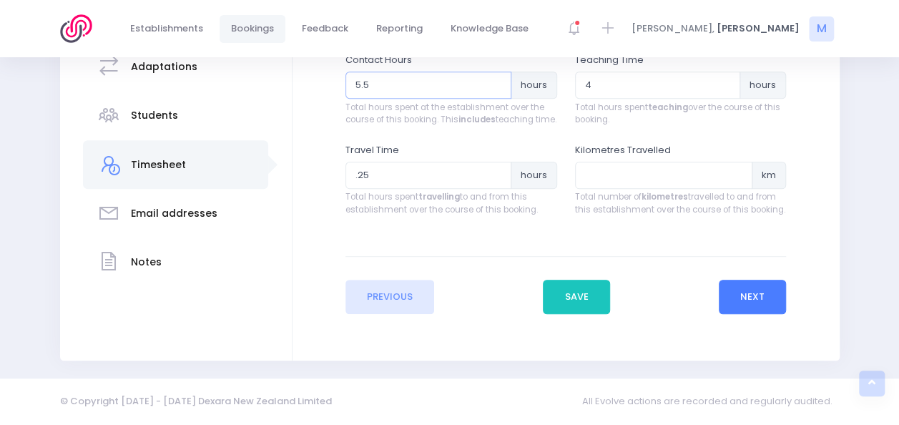
type input "5.5"
click at [764, 300] on button "Next" at bounding box center [753, 297] width 68 height 34
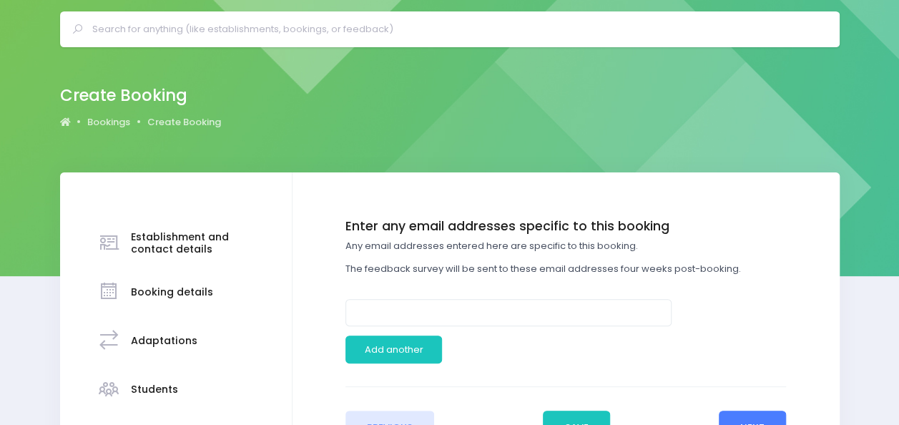
scroll to position [0, 0]
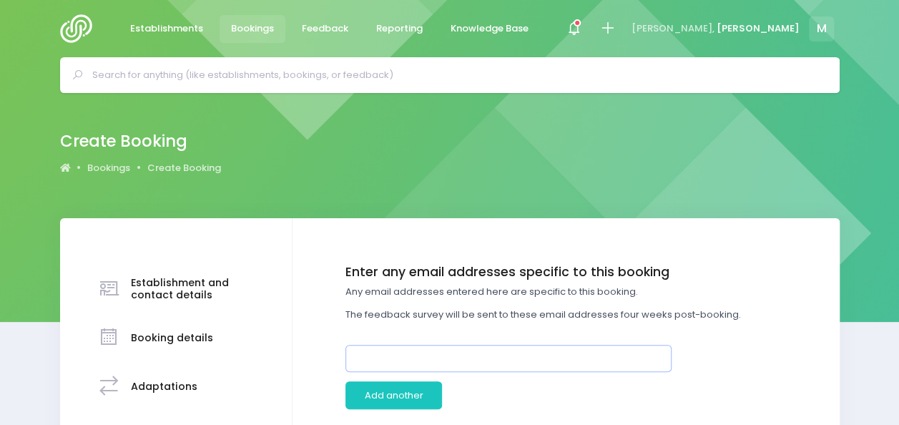
click at [405, 361] on input "email" at bounding box center [508, 358] width 326 height 27
paste input "Cameron Gibb<gibbca@timaruboys.school.nz>"
drag, startPoint x: 428, startPoint y: 359, endPoint x: 305, endPoint y: 356, distance: 123.7
click at [524, 363] on input "gibbca@timaruboys.school.nz>" at bounding box center [508, 358] width 326 height 27
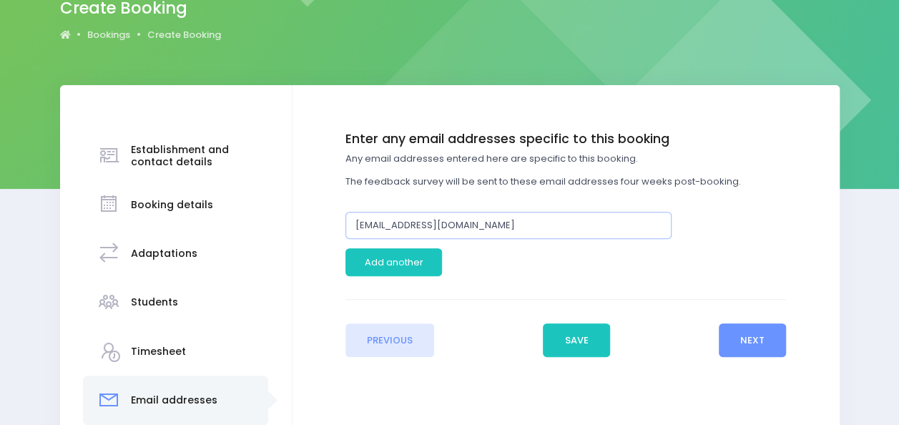
scroll to position [145, 0]
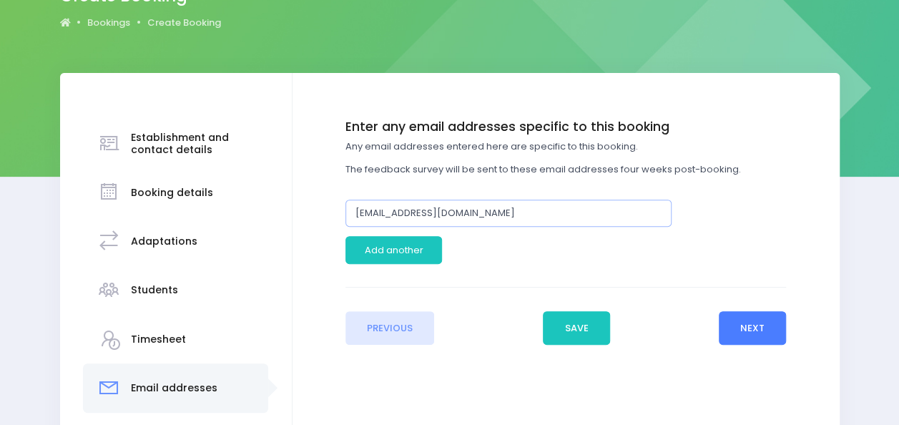
type input "[EMAIL_ADDRESS][DOMAIN_NAME]"
click at [746, 325] on button "Next" at bounding box center [753, 328] width 68 height 34
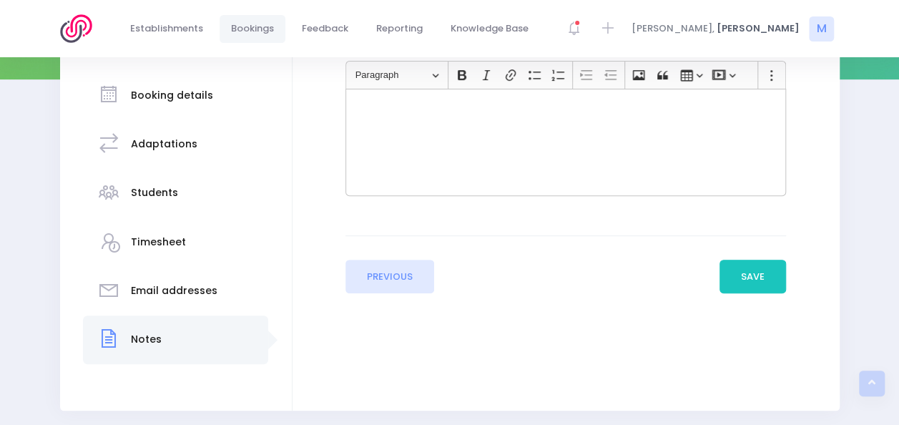
scroll to position [243, 0]
click at [740, 274] on button "Save" at bounding box center [752, 276] width 67 height 34
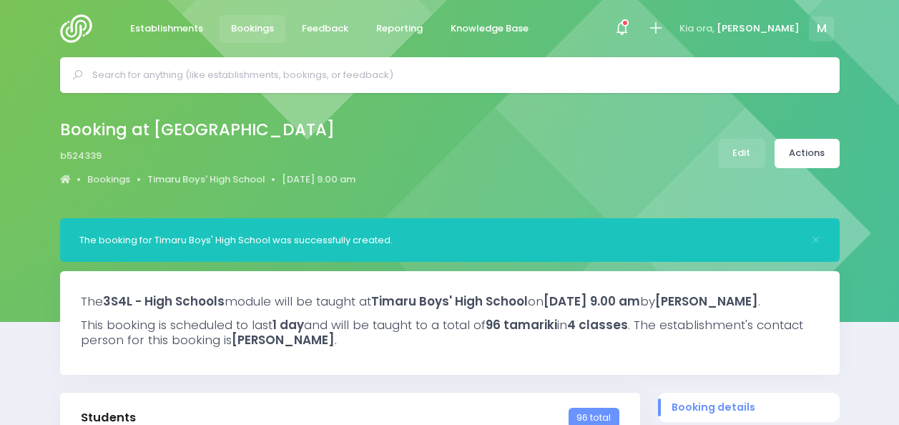
select select "5"
